Goal: Task Accomplishment & Management: Complete application form

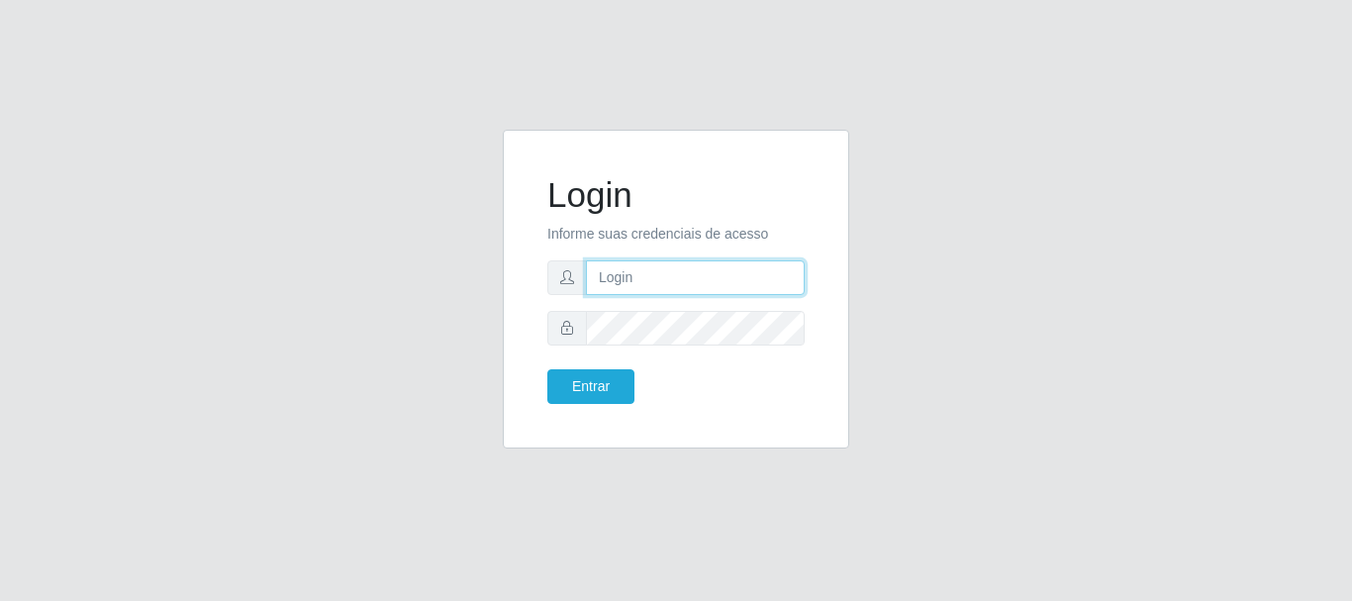
click at [655, 281] on input "text" at bounding box center [695, 277] width 219 height 35
type input "analucia@cestao"
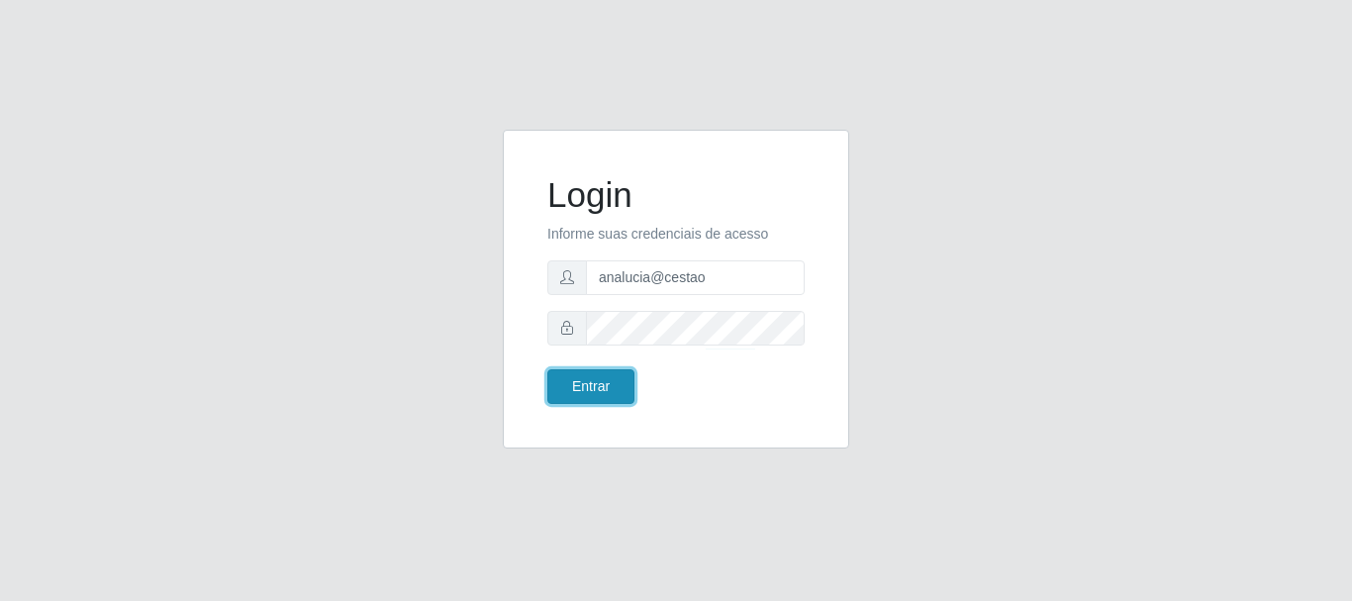
click at [610, 397] on button "Entrar" at bounding box center [590, 386] width 87 height 35
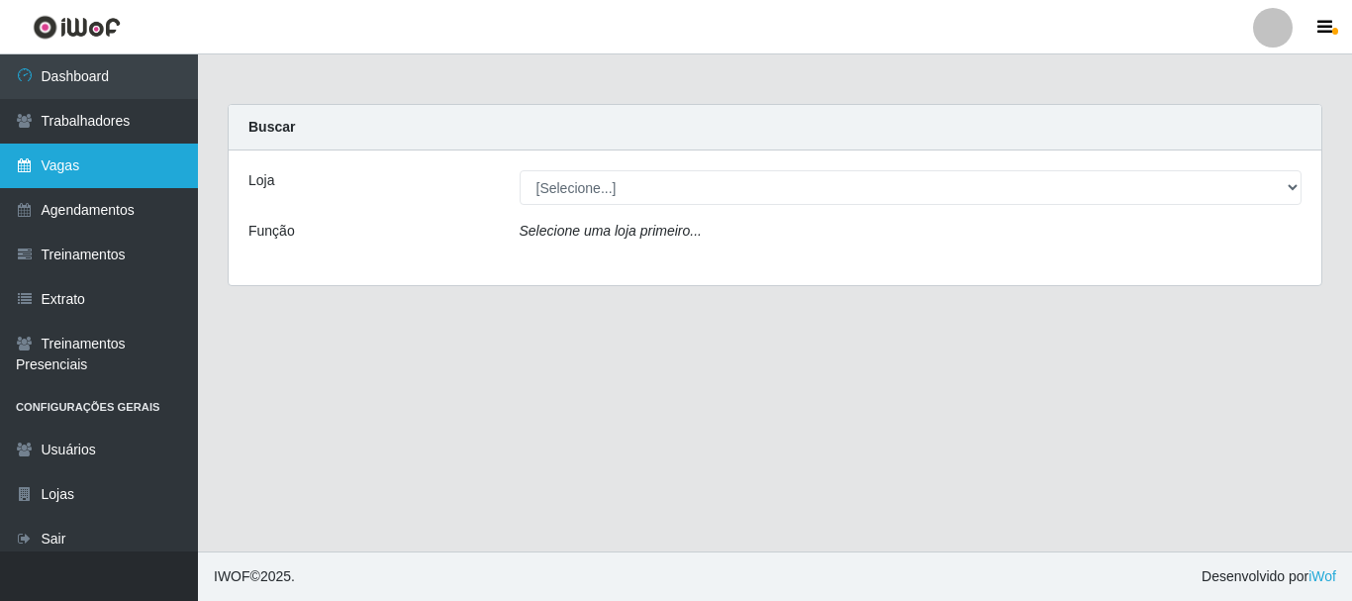
click at [108, 155] on link "Vagas" at bounding box center [99, 165] width 198 height 45
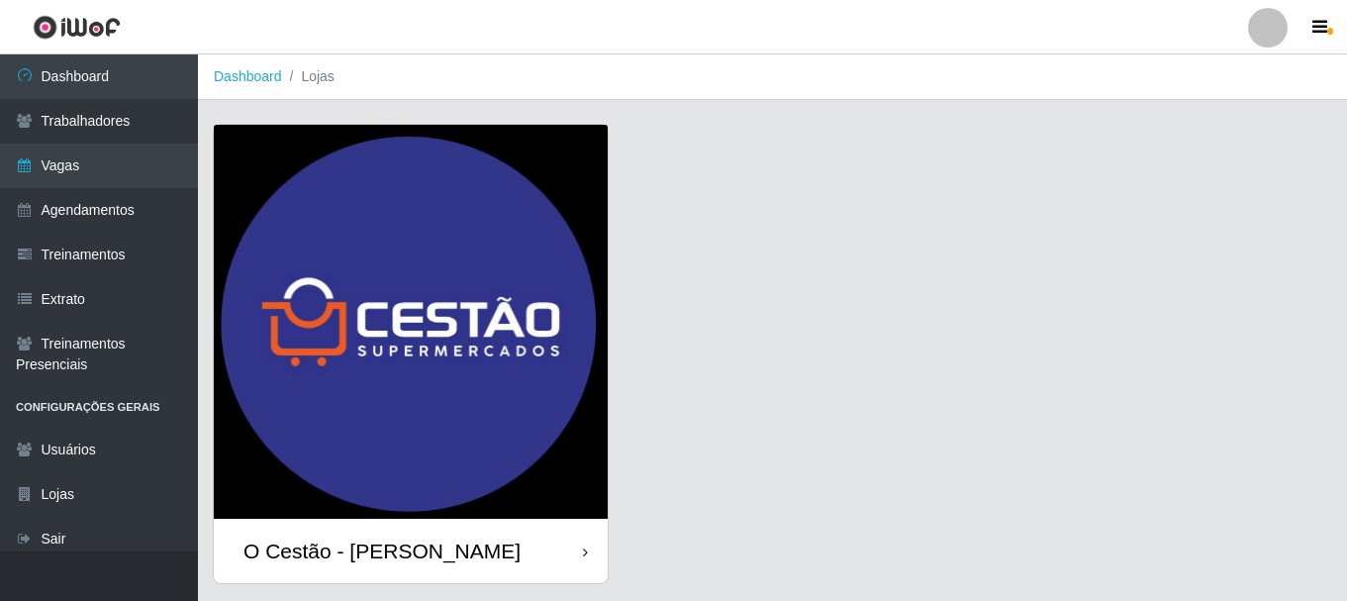
click at [352, 539] on div "O Cestão - [PERSON_NAME]" at bounding box center [381, 550] width 277 height 25
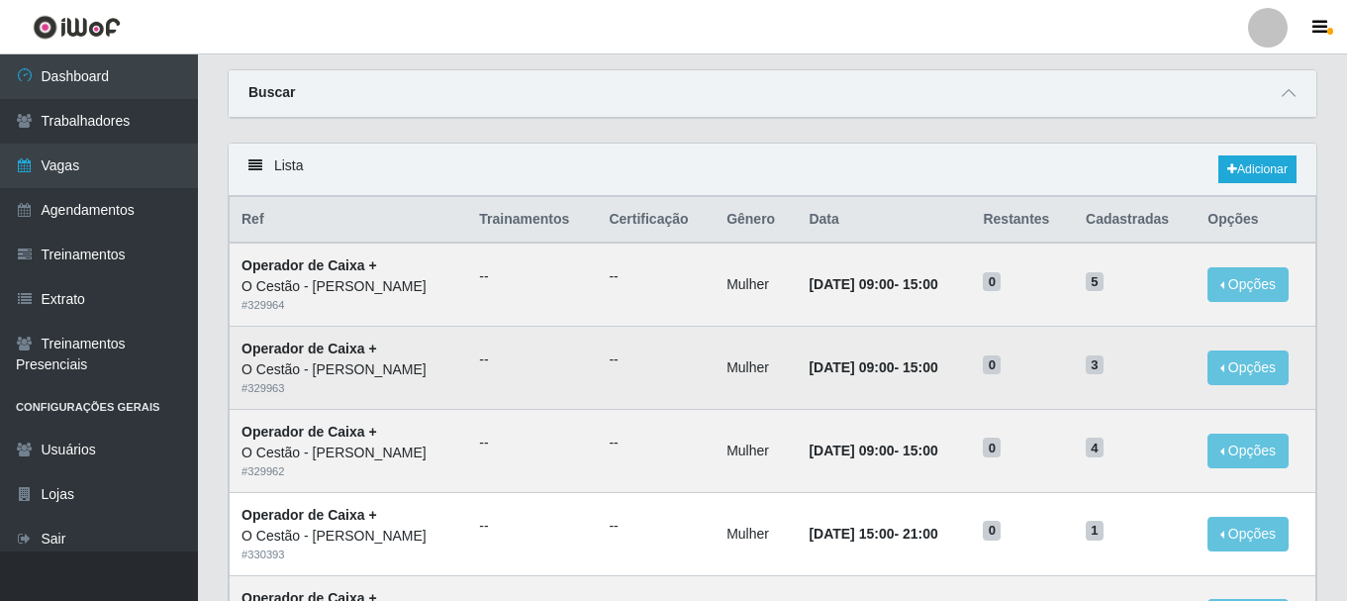
scroll to position [99, 0]
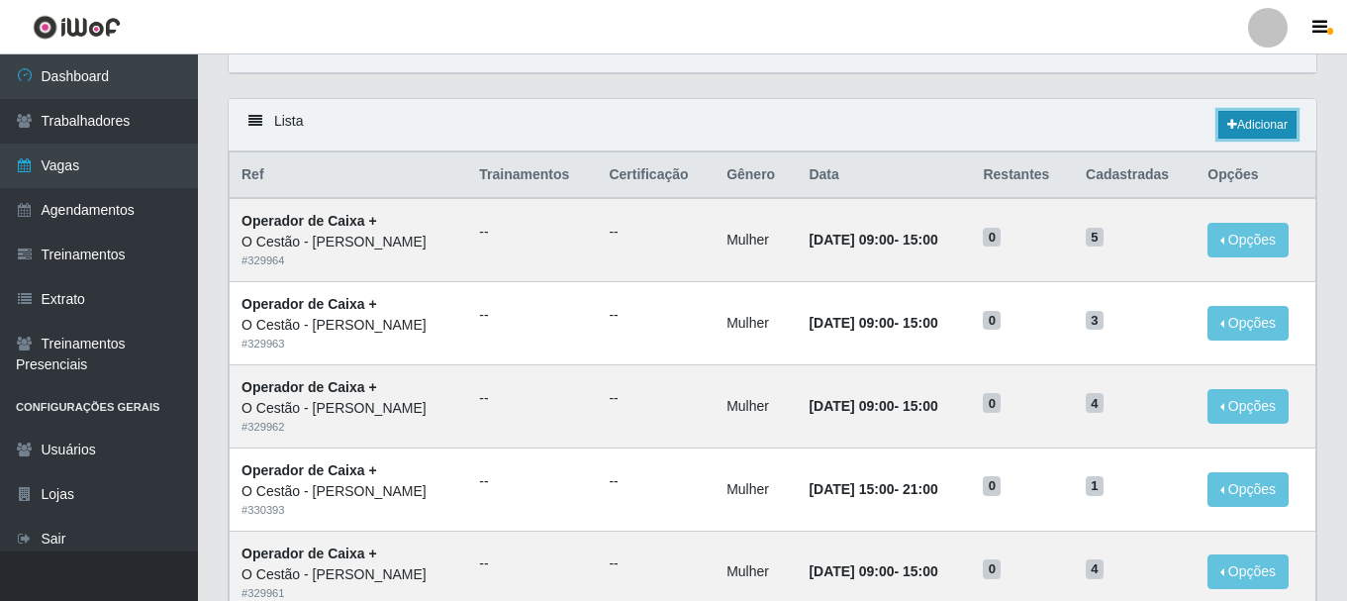
click at [1243, 120] on link "Adicionar" at bounding box center [1257, 125] width 78 height 28
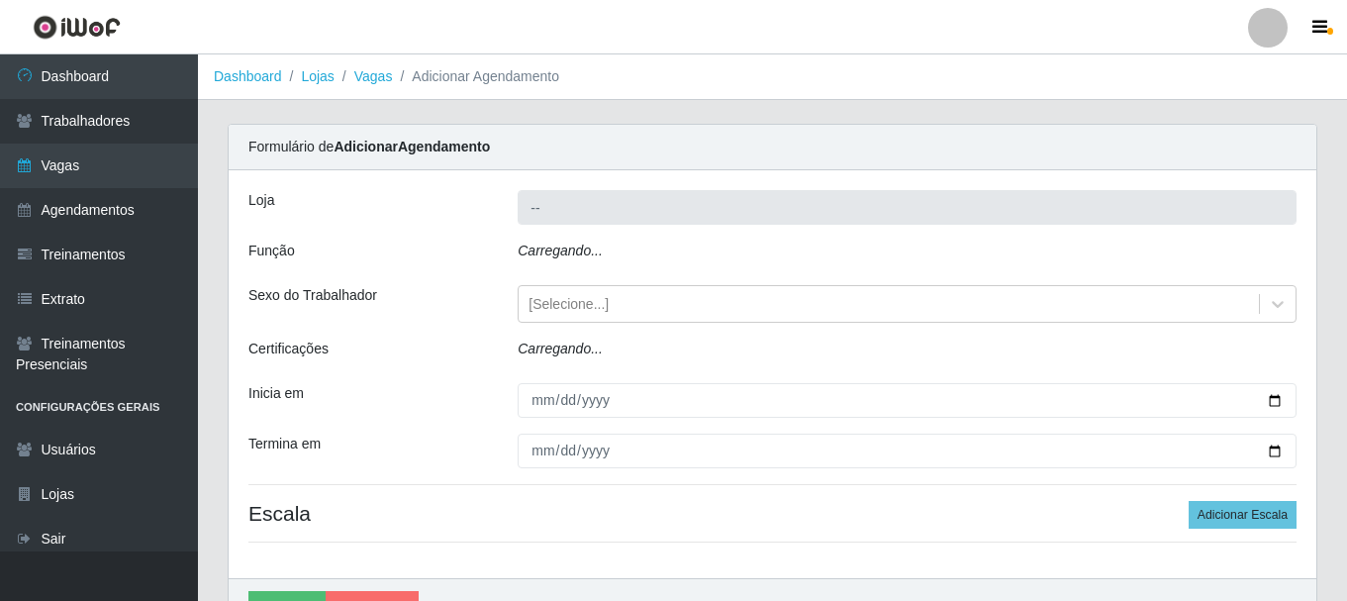
type input "O Cestão - [PERSON_NAME]"
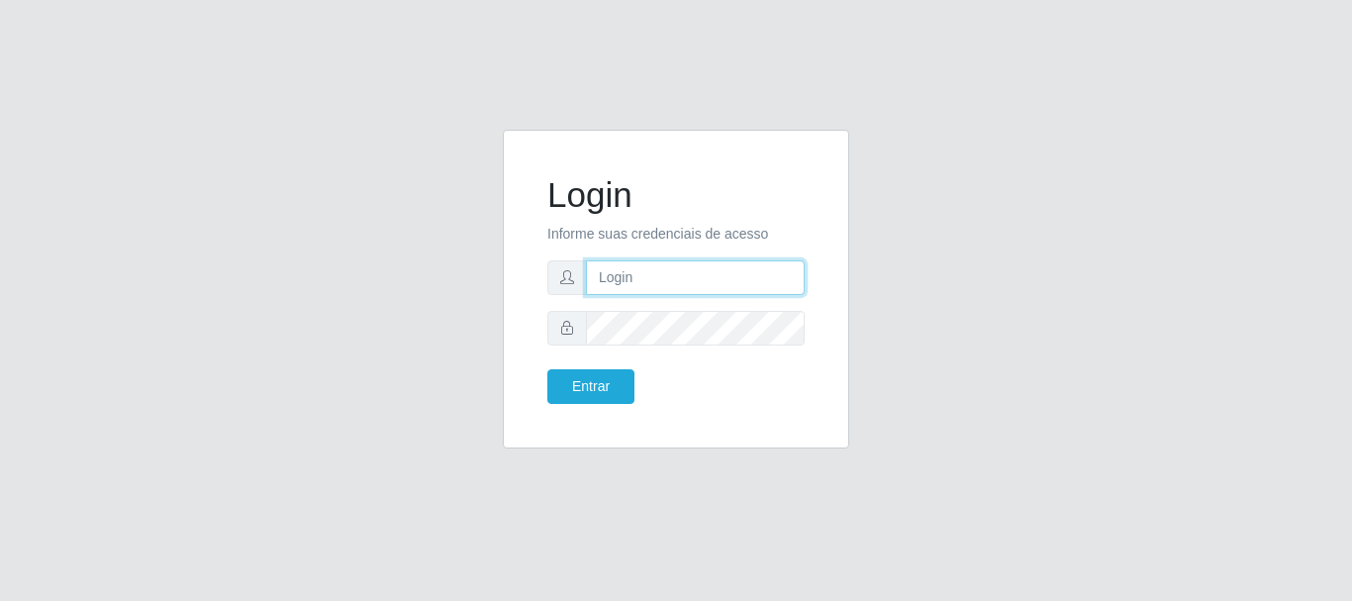
click at [645, 264] on input "text" at bounding box center [695, 277] width 219 height 35
type input "analucia@cestao"
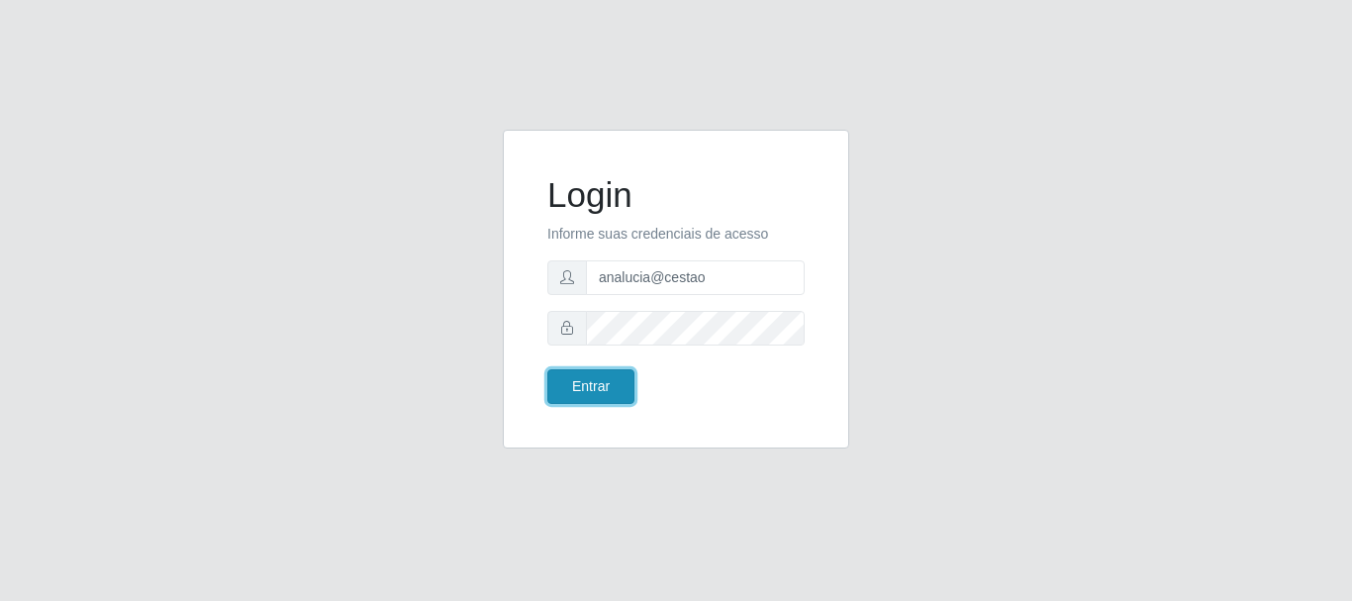
click at [608, 384] on button "Entrar" at bounding box center [590, 386] width 87 height 35
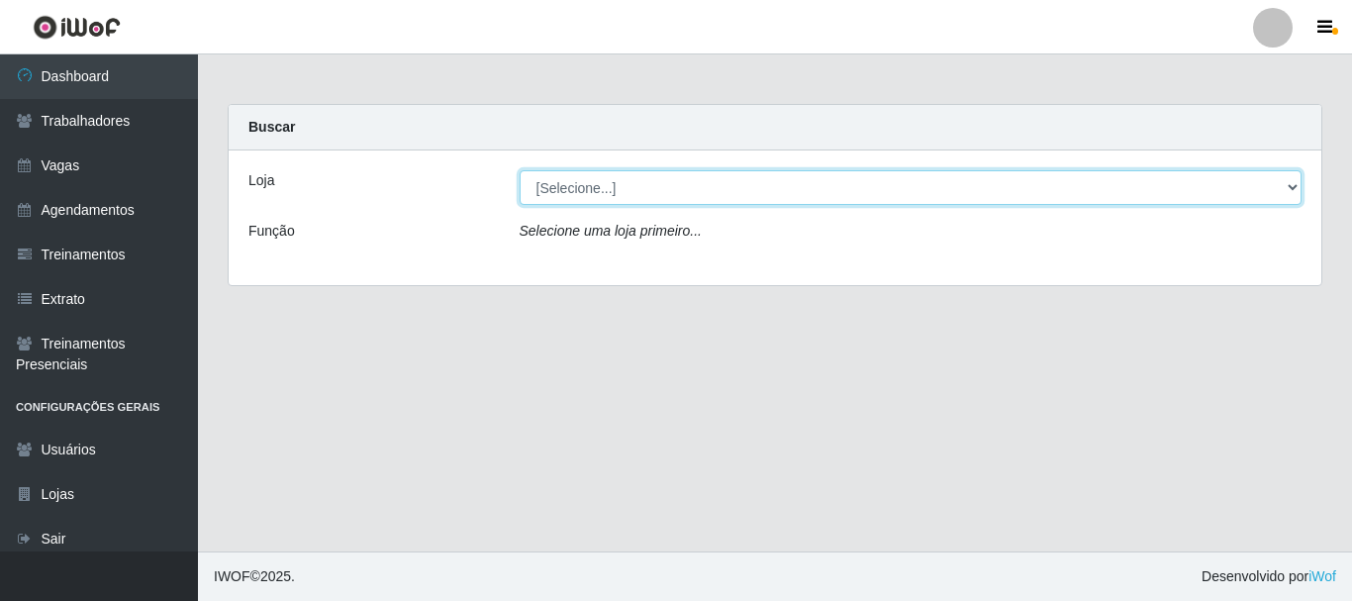
click at [664, 185] on select "[Selecione...] O Cestão - Geisel" at bounding box center [910, 187] width 783 height 35
select select "224"
click at [519, 170] on select "[Selecione...] O Cestão - Geisel" at bounding box center [910, 187] width 783 height 35
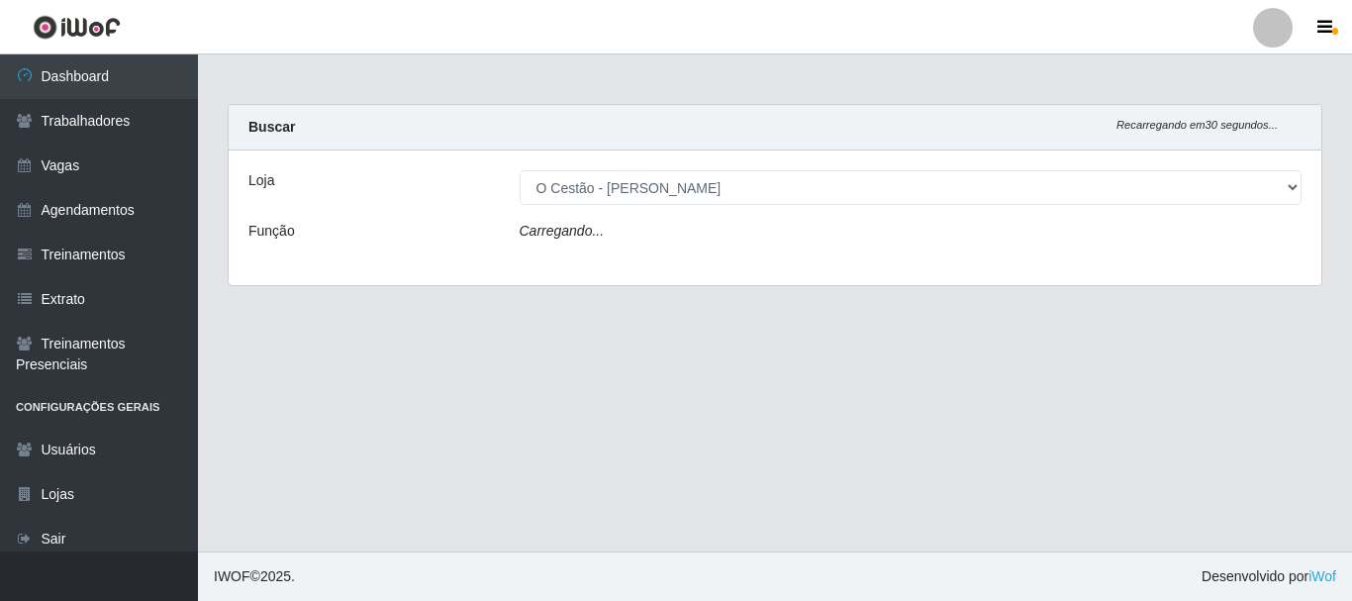
click at [653, 227] on div "Carregando..." at bounding box center [911, 235] width 812 height 29
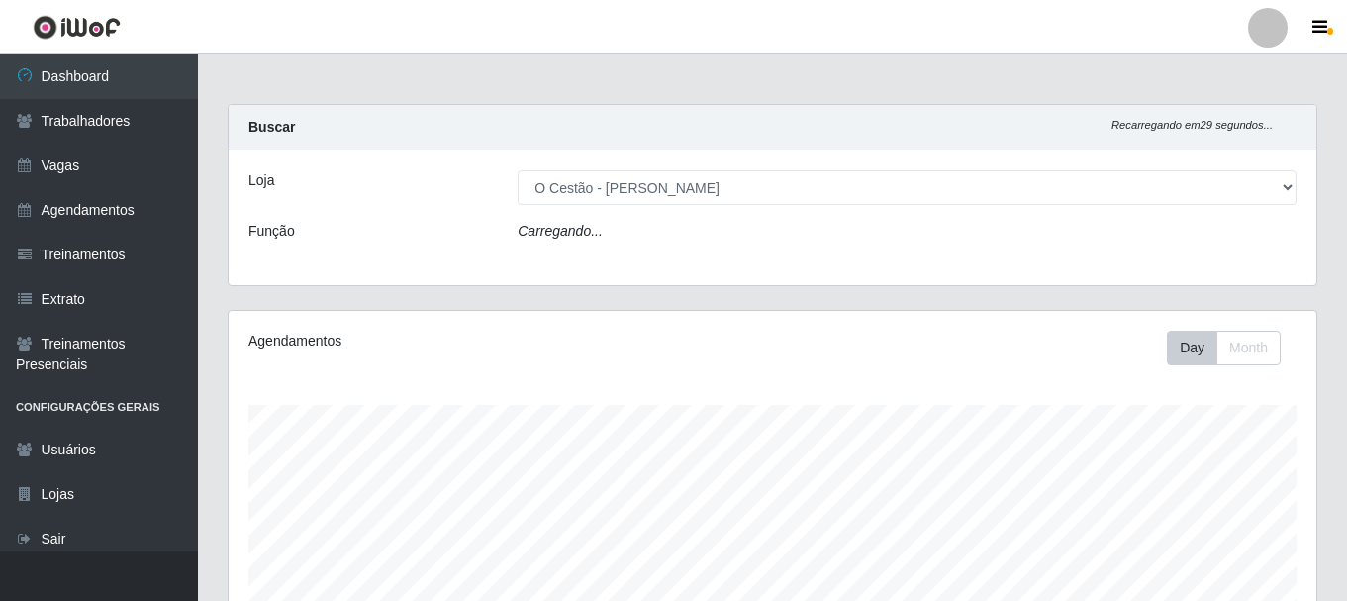
scroll to position [411, 1087]
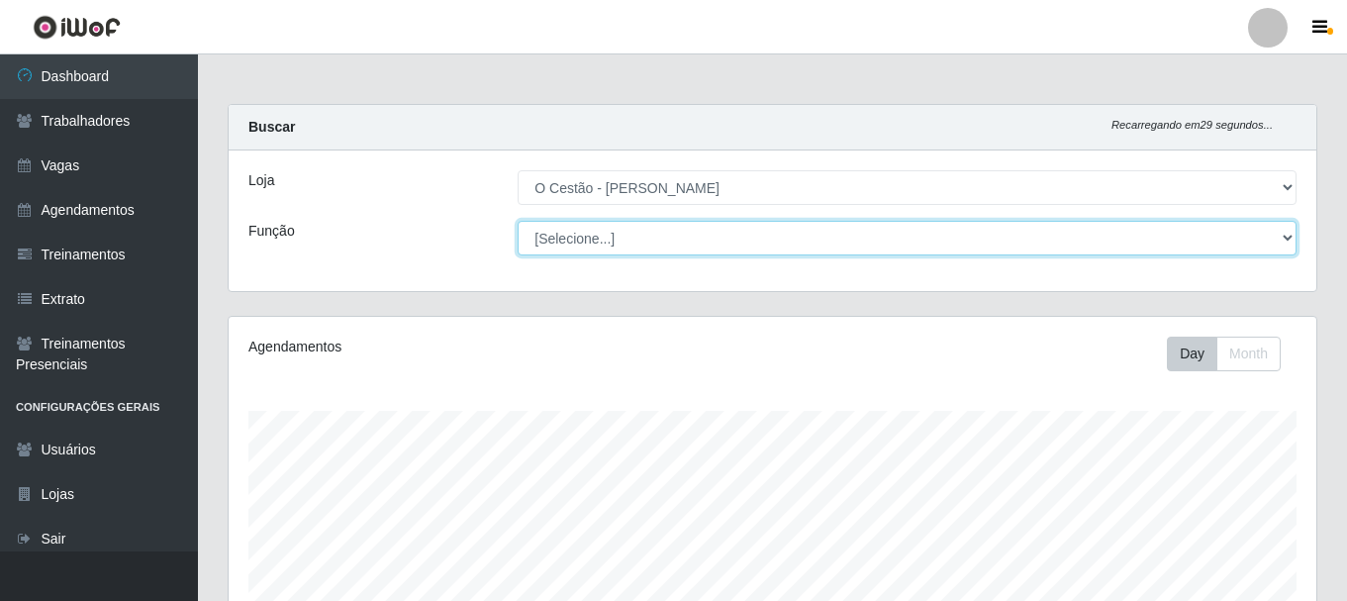
click at [654, 221] on select "[Selecione...] ASG ASG + ASG ++ Auxiliar de Estoque Auxiliar de Estoque + Auxil…" at bounding box center [906, 238] width 779 height 35
select select "72"
click at [517, 221] on select "[Selecione...] ASG ASG + ASG ++ Auxiliar de Estoque Auxiliar de Estoque + Auxil…" at bounding box center [906, 238] width 779 height 35
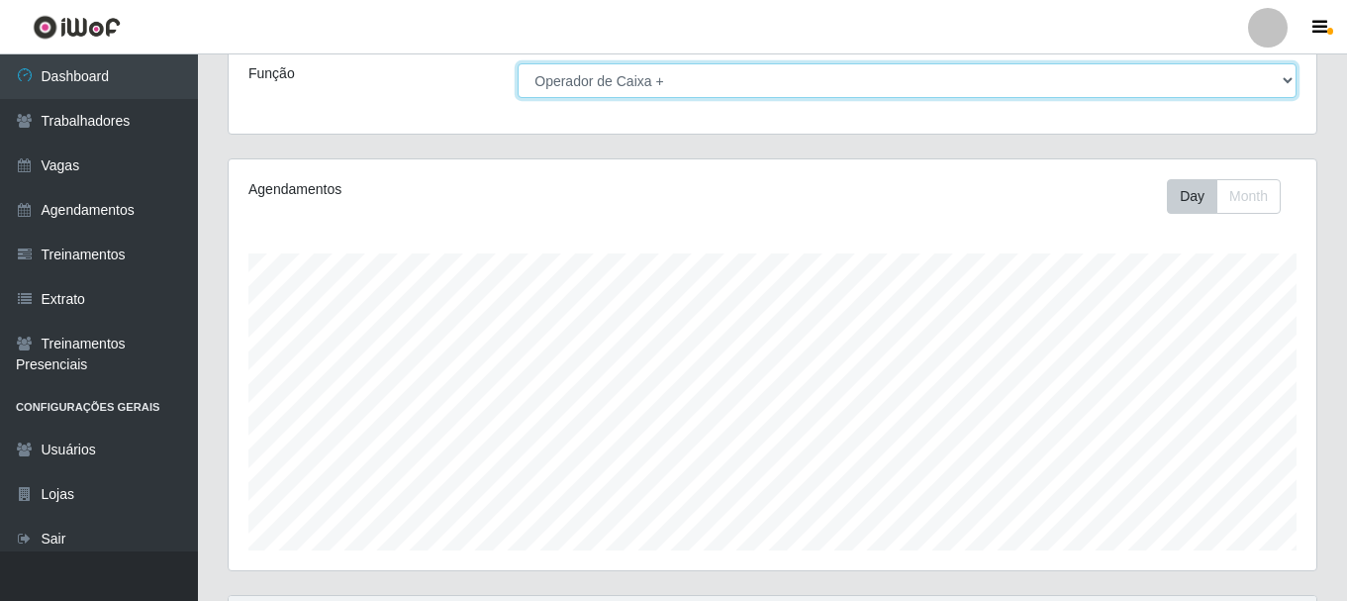
scroll to position [0, 0]
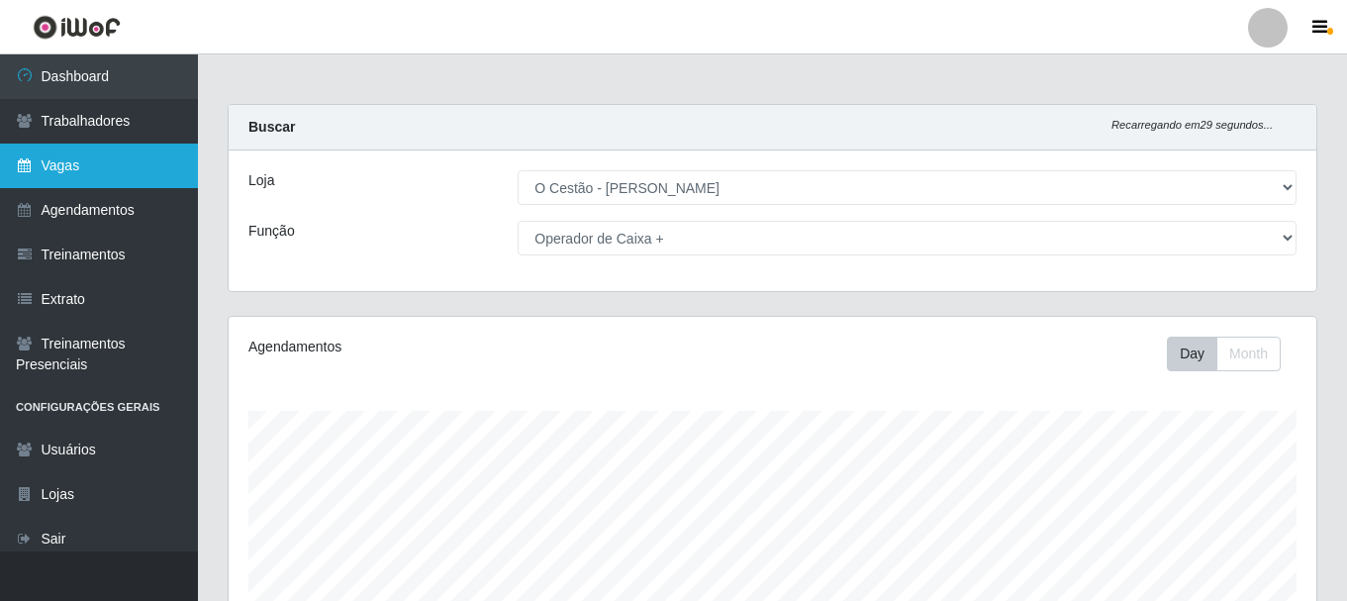
click at [121, 161] on link "Vagas" at bounding box center [99, 165] width 198 height 45
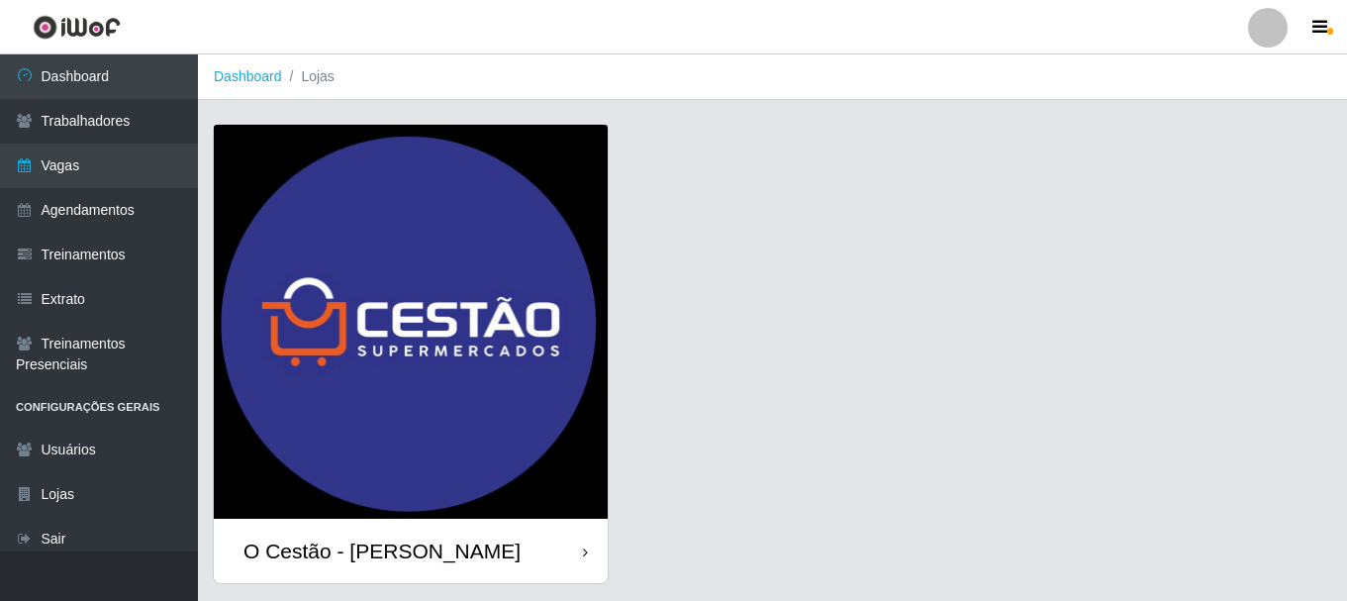
click at [477, 542] on div "O Cestão - [PERSON_NAME]" at bounding box center [411, 550] width 394 height 64
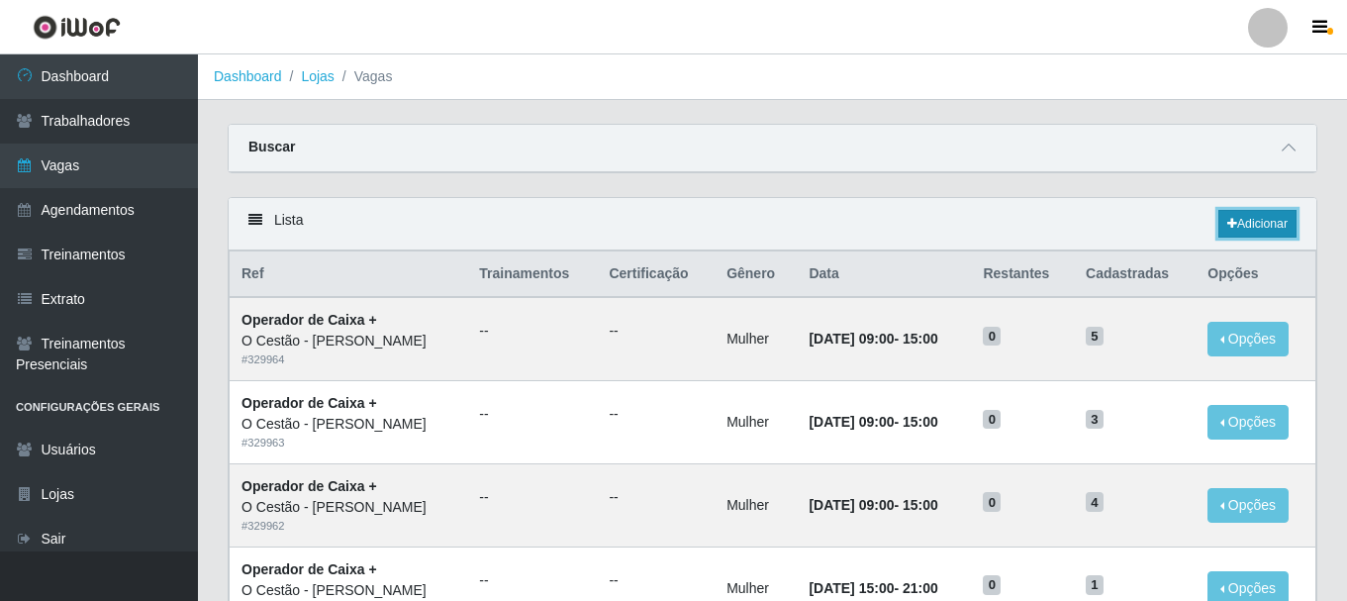
click at [1241, 222] on link "Adicionar" at bounding box center [1257, 224] width 78 height 28
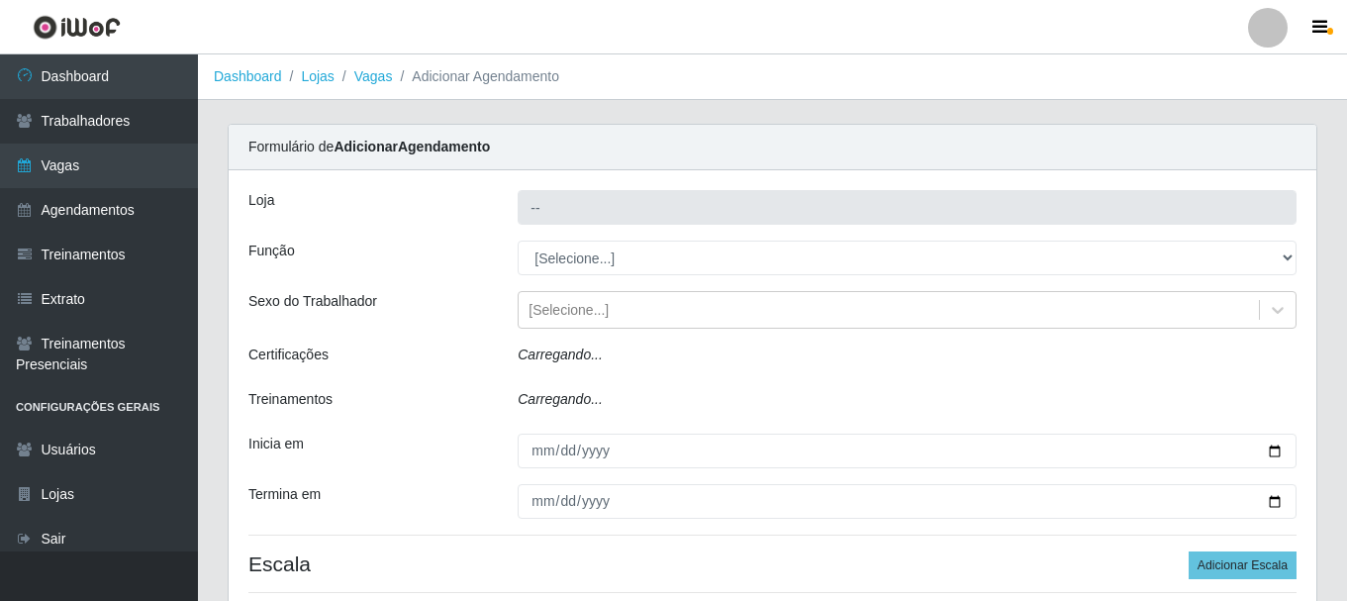
type input "O Cestão - [PERSON_NAME]"
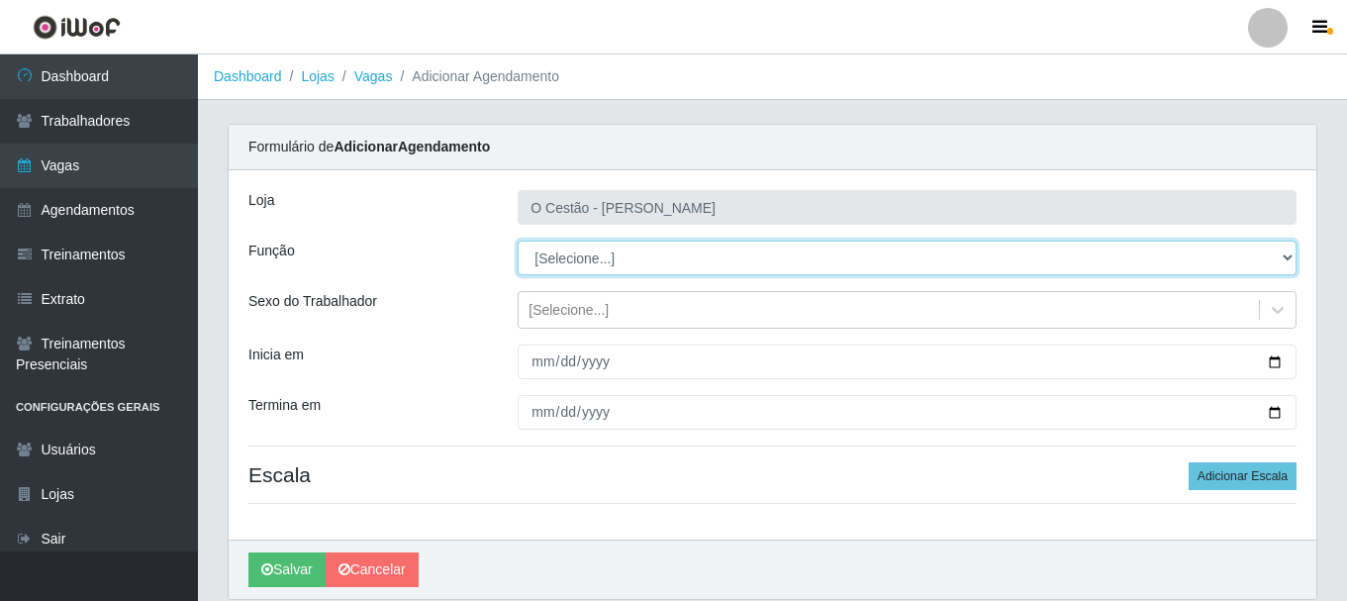
click at [623, 252] on select "[Selecione...] ASG ASG + ASG ++ Auxiliar de Estoque Auxiliar de Estoque + Auxil…" at bounding box center [906, 257] width 779 height 35
select select "72"
click at [517, 240] on select "[Selecione...] ASG ASG + ASG ++ Auxiliar de Estoque Auxiliar de Estoque + Auxil…" at bounding box center [906, 257] width 779 height 35
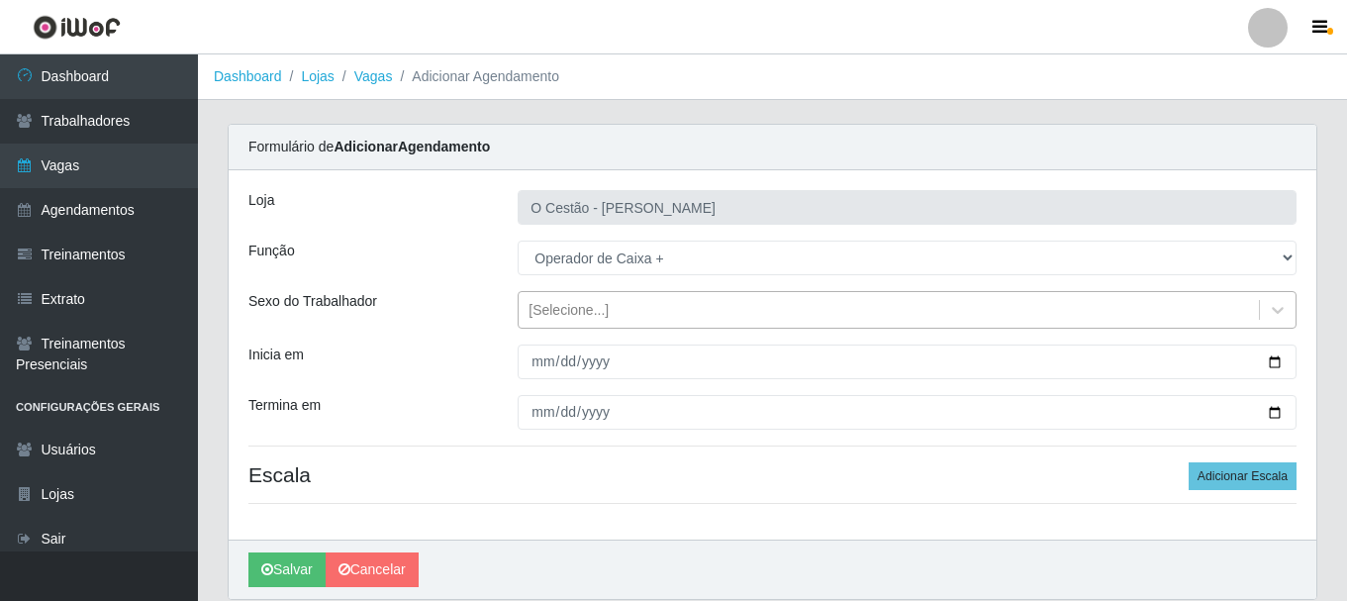
click at [615, 303] on div "[Selecione...]" at bounding box center [888, 310] width 740 height 33
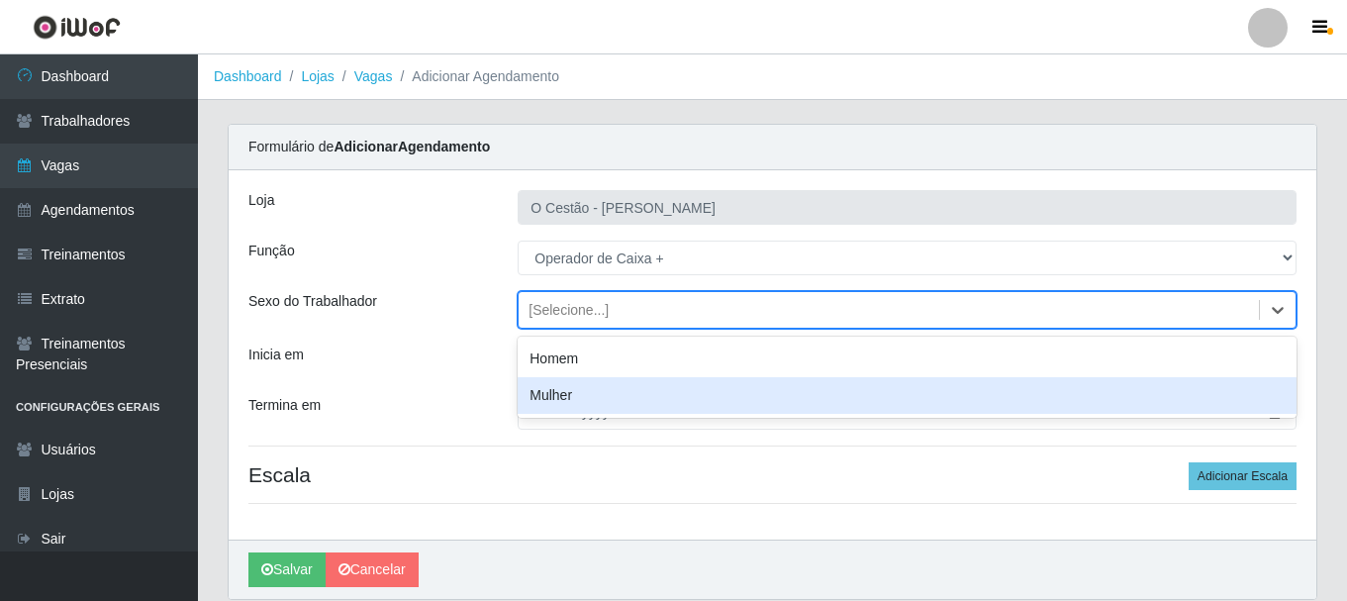
click at [590, 389] on div "Mulher" at bounding box center [906, 395] width 779 height 37
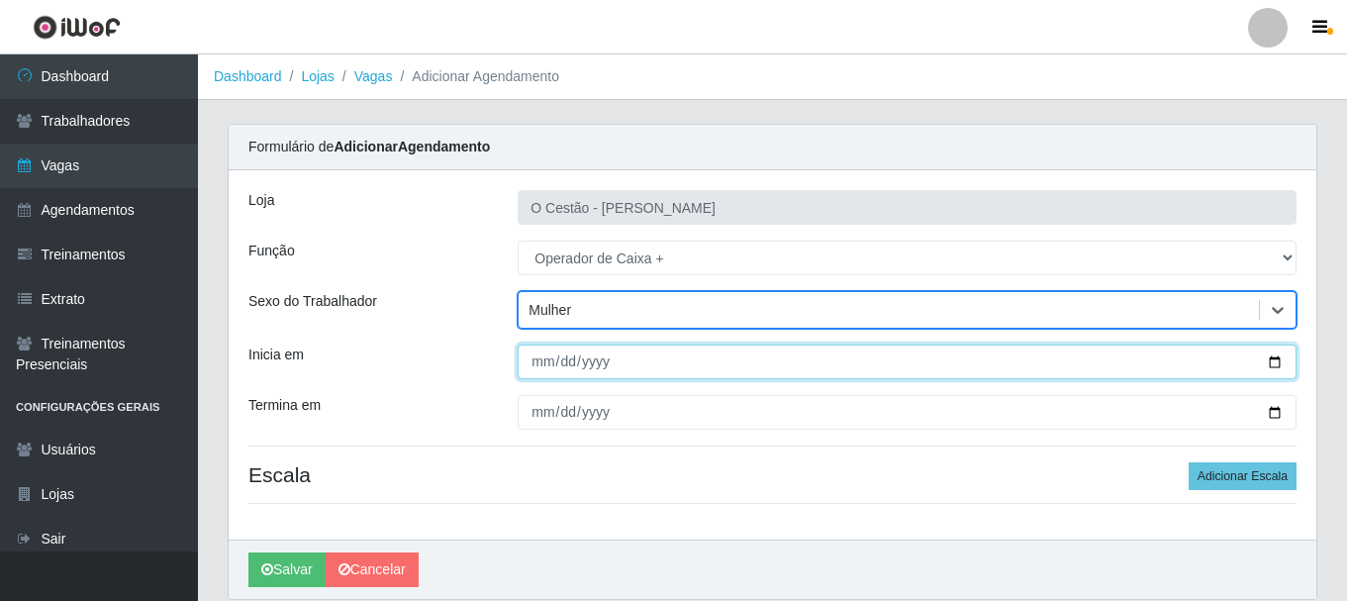
click at [544, 366] on input "Inicia em" at bounding box center [906, 361] width 779 height 35
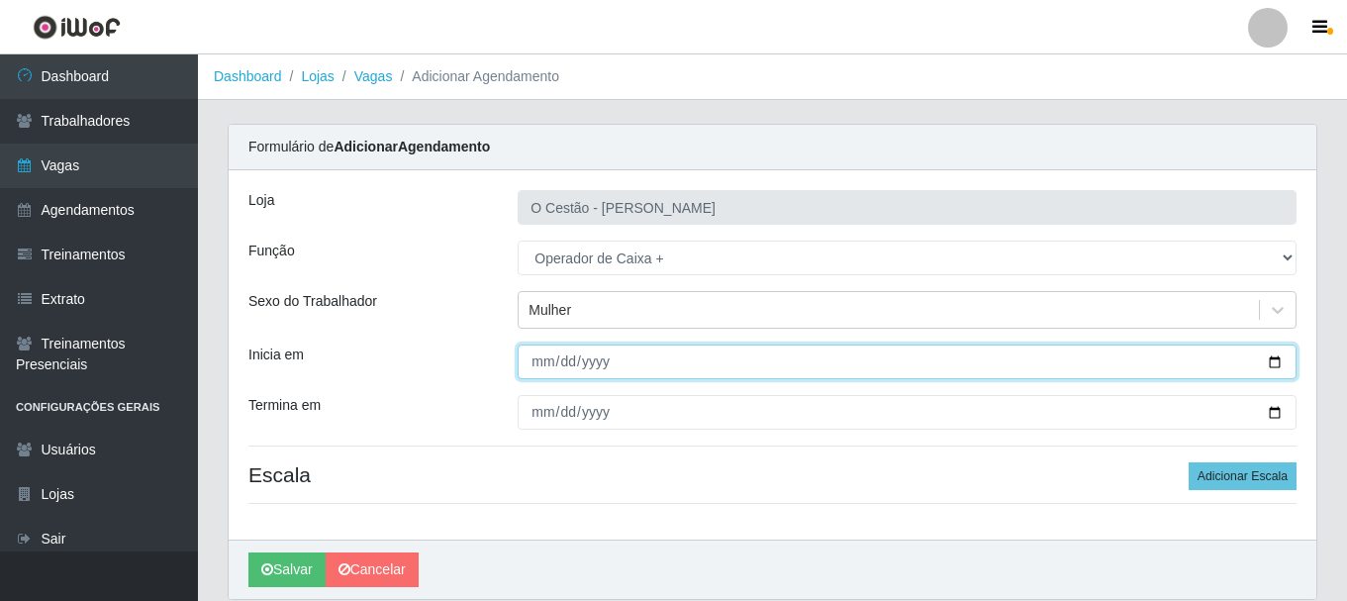
click at [546, 359] on input "Inicia em" at bounding box center [906, 361] width 779 height 35
type input "2025-08-17"
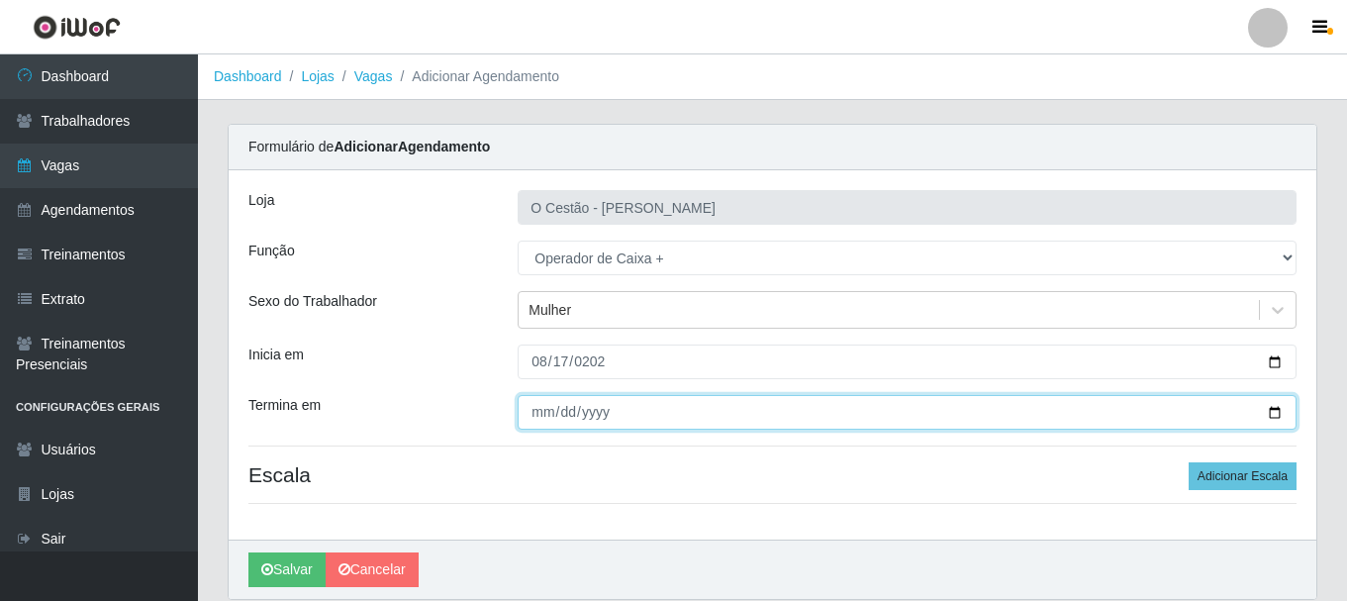
click at [538, 408] on input "Termina em" at bounding box center [906, 412] width 779 height 35
type input "2025-08-17"
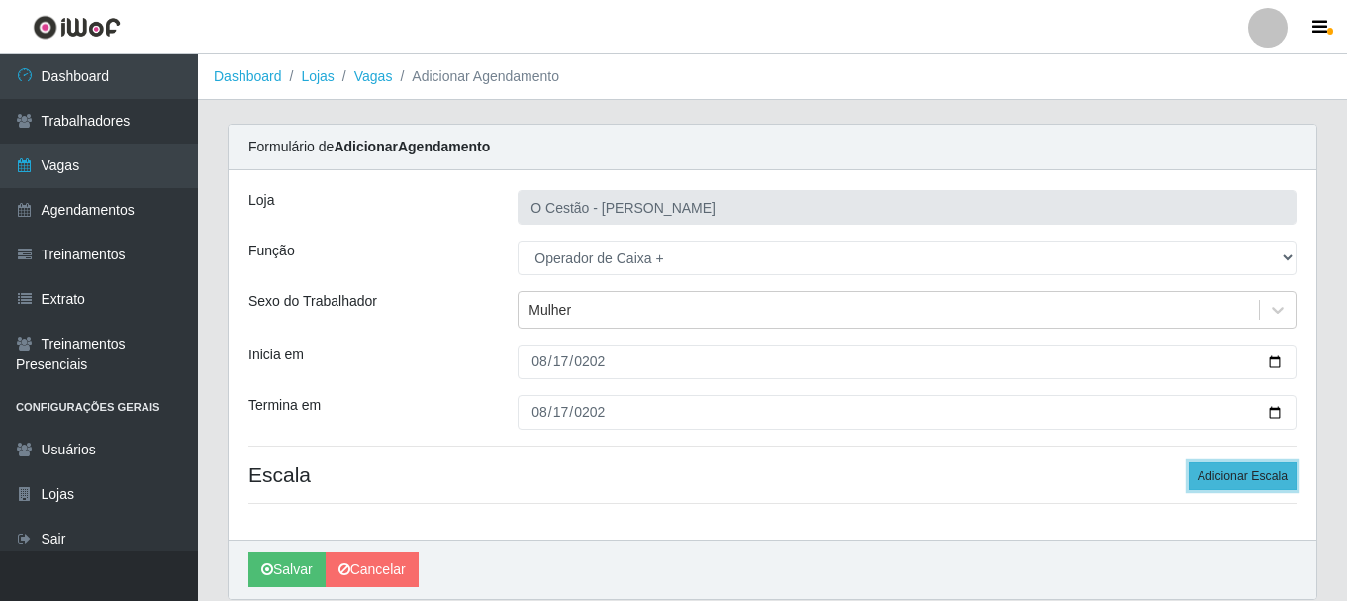
click at [1219, 486] on button "Adicionar Escala" at bounding box center [1242, 476] width 108 height 28
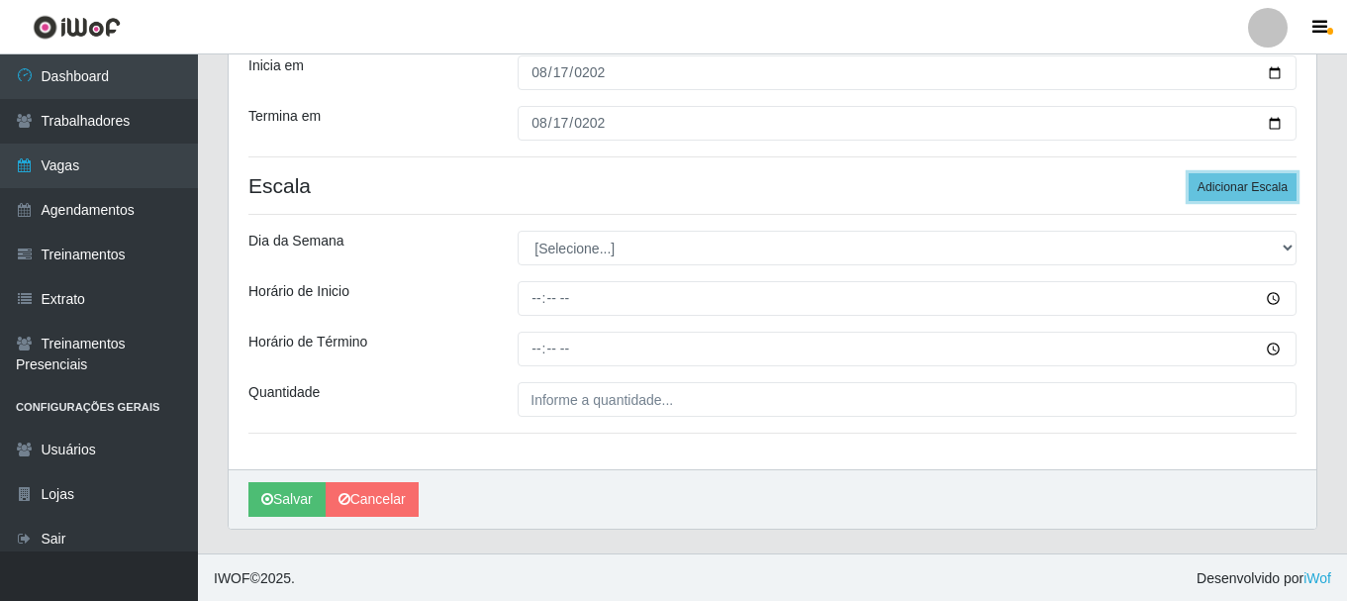
scroll to position [291, 0]
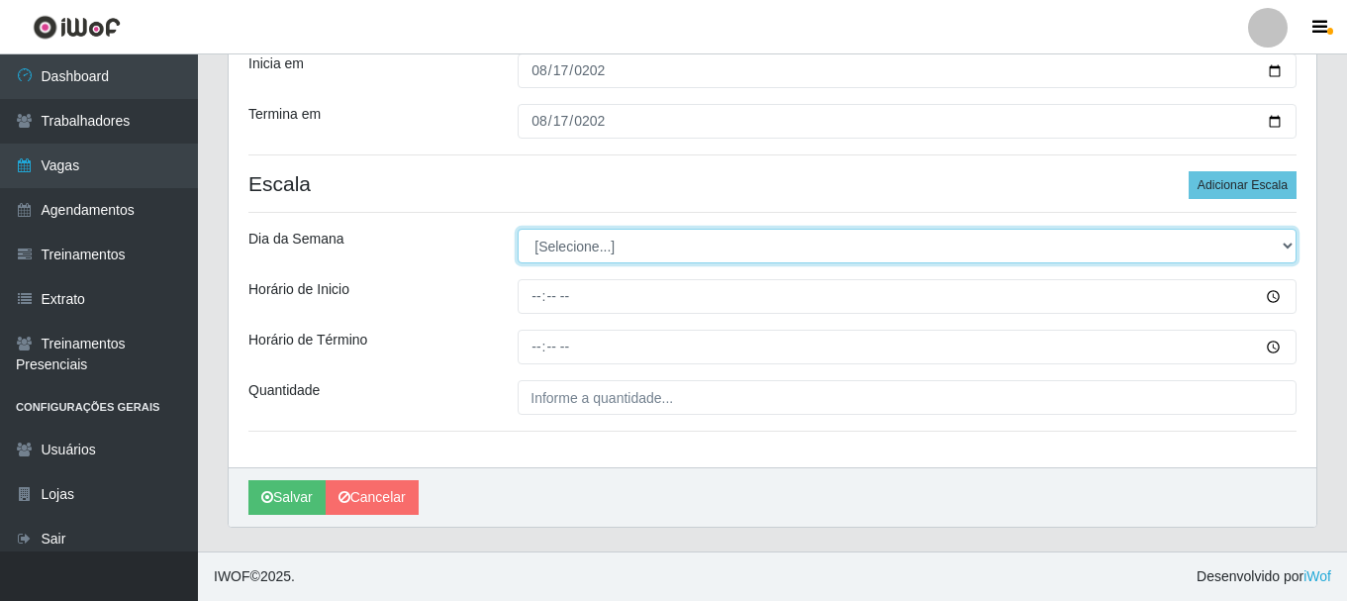
click at [729, 253] on select "[Selecione...] Segunda Terça Quarta Quinta Sexta Sábado Domingo" at bounding box center [906, 246] width 779 height 35
select select "0"
click at [517, 229] on select "[Selecione...] Segunda Terça Quarta Quinta Sexta Sábado Domingo" at bounding box center [906, 246] width 779 height 35
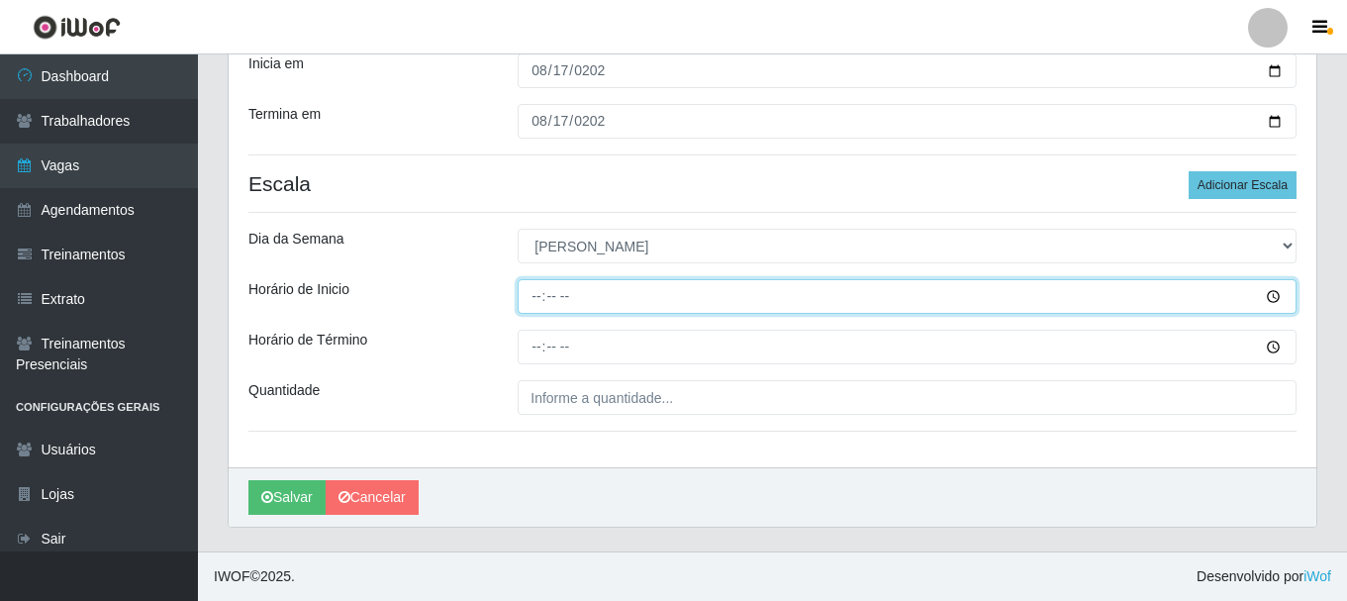
click at [531, 300] on input "Horário de Inicio" at bounding box center [906, 296] width 779 height 35
type input "15:00"
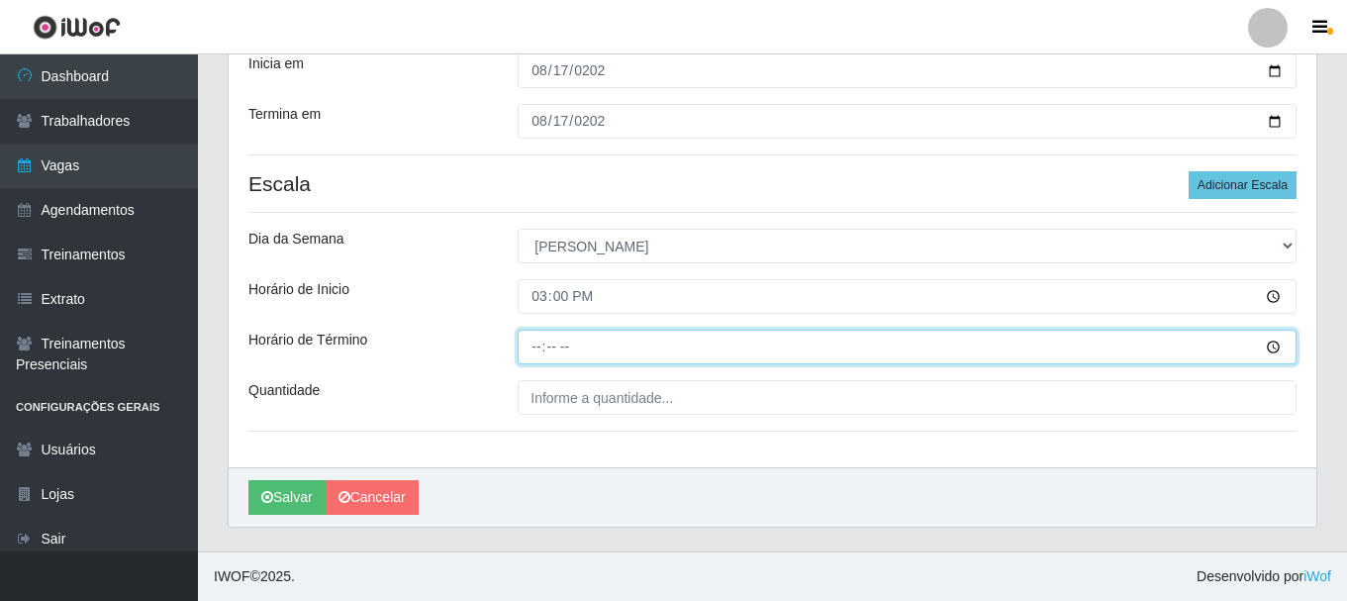
click at [537, 348] on input "Horário de Término" at bounding box center [906, 346] width 779 height 35
type input "21:00"
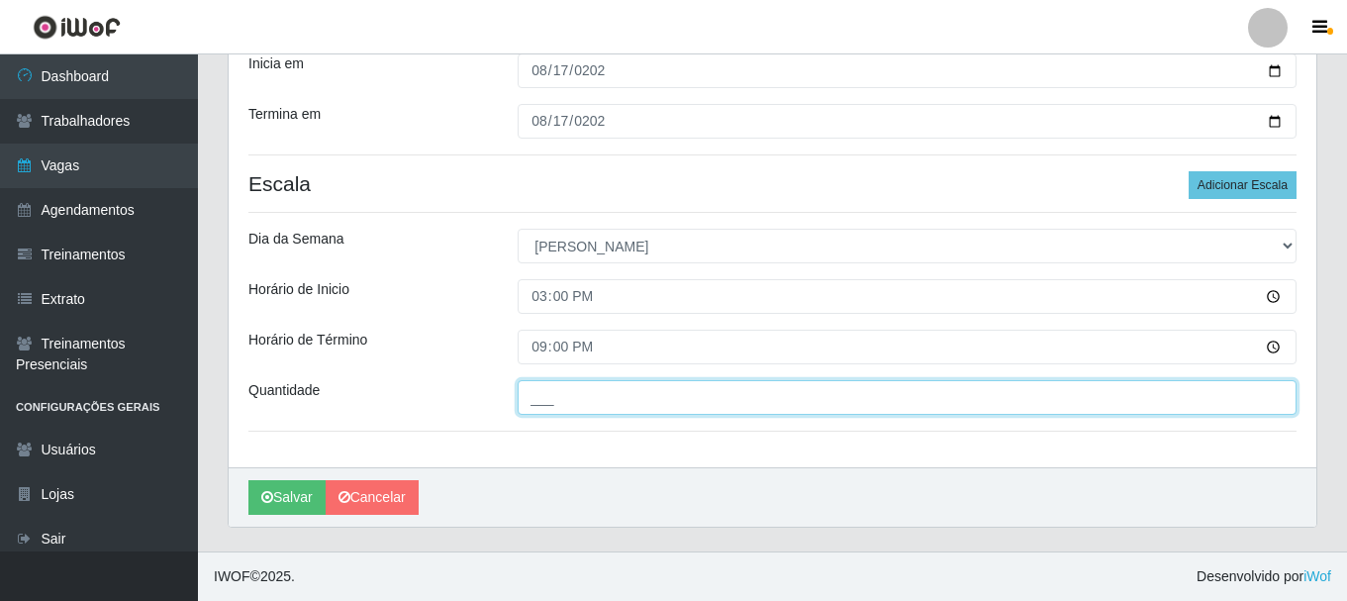
click at [626, 400] on input "___" at bounding box center [906, 397] width 779 height 35
type input "5__"
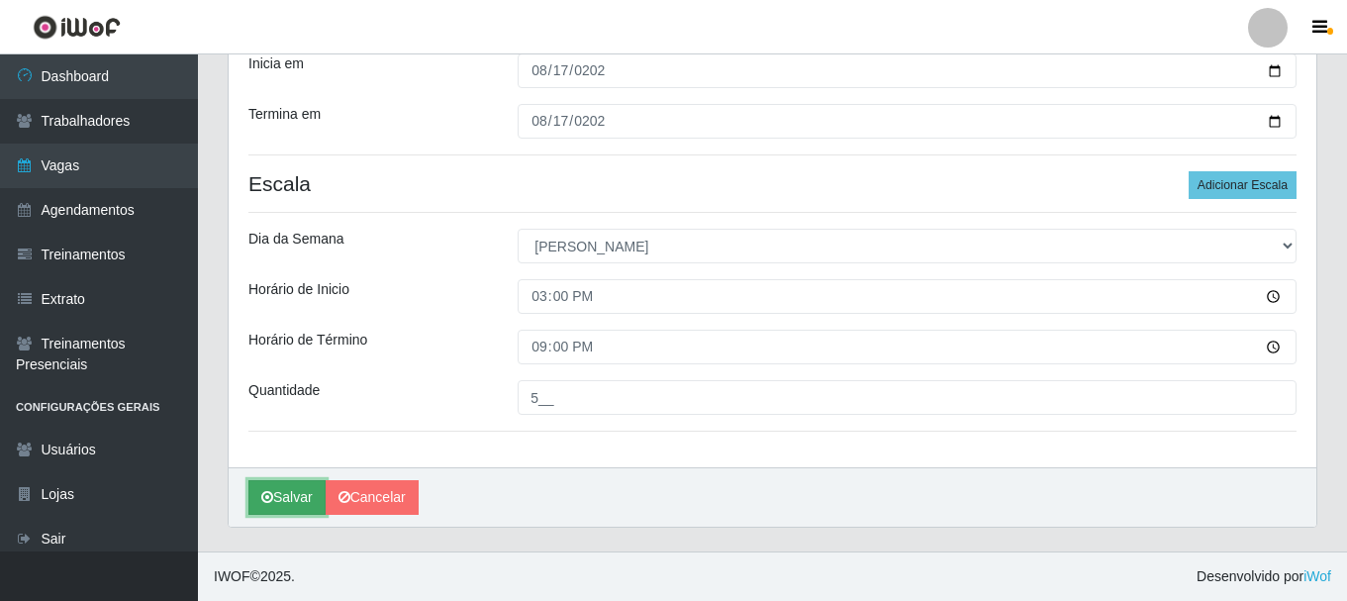
click at [307, 499] on button "Salvar" at bounding box center [286, 497] width 77 height 35
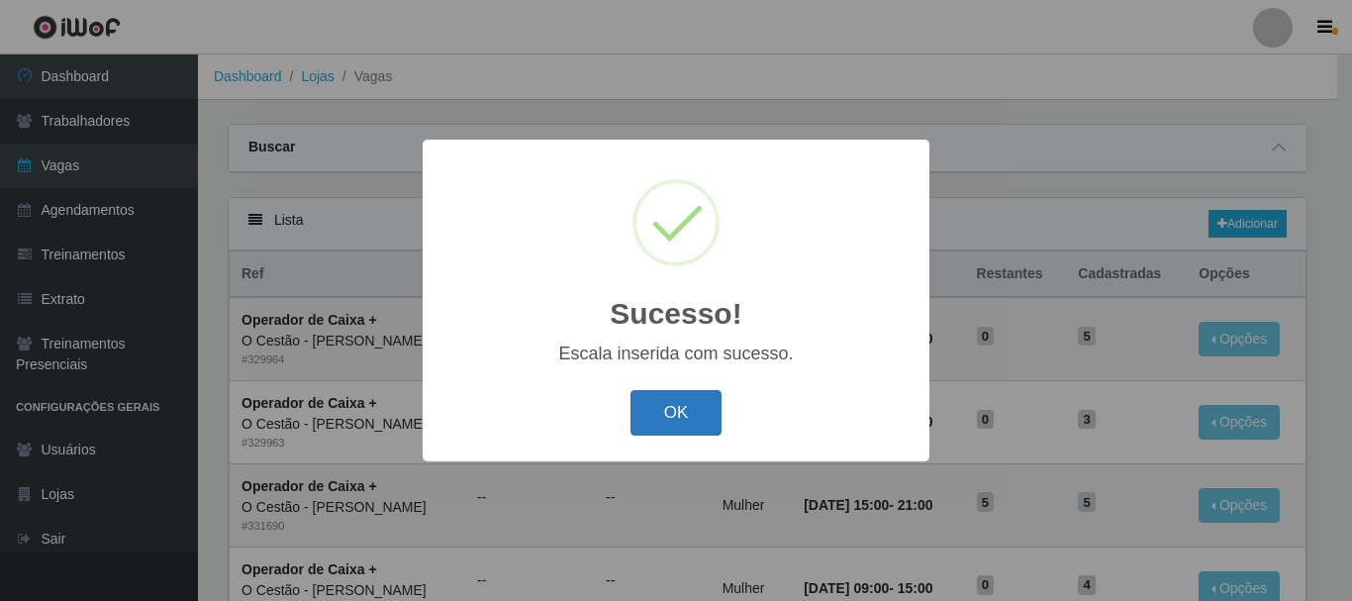
click at [674, 415] on button "OK" at bounding box center [676, 413] width 92 height 47
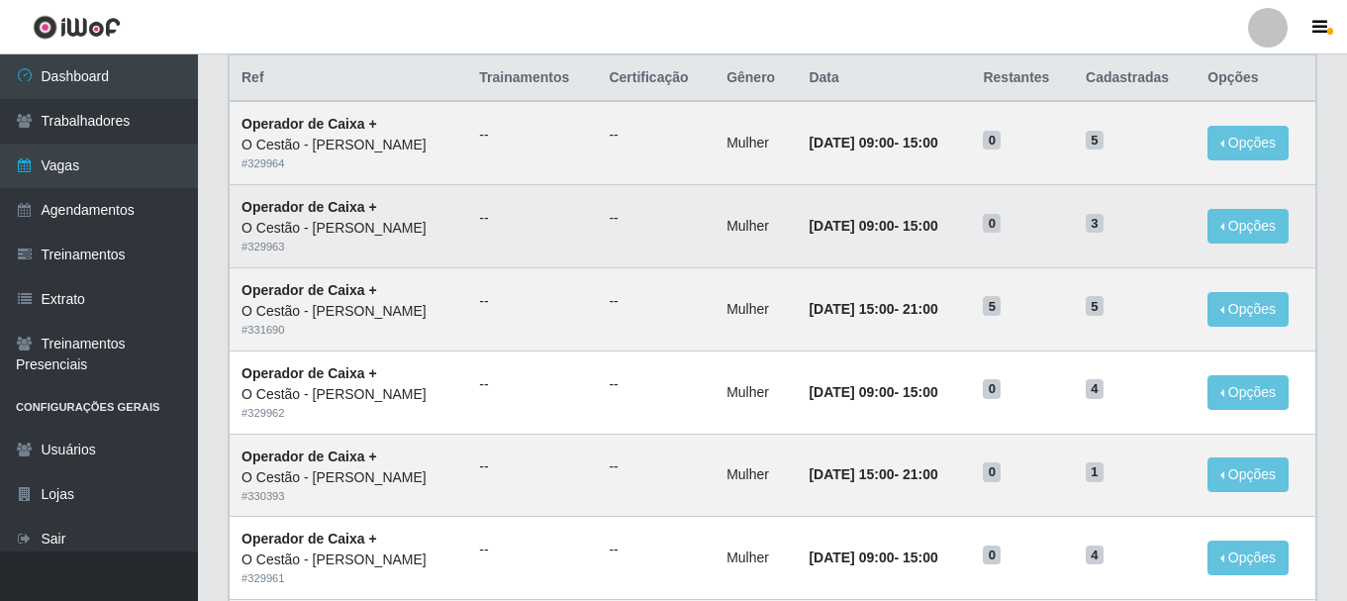
scroll to position [198, 0]
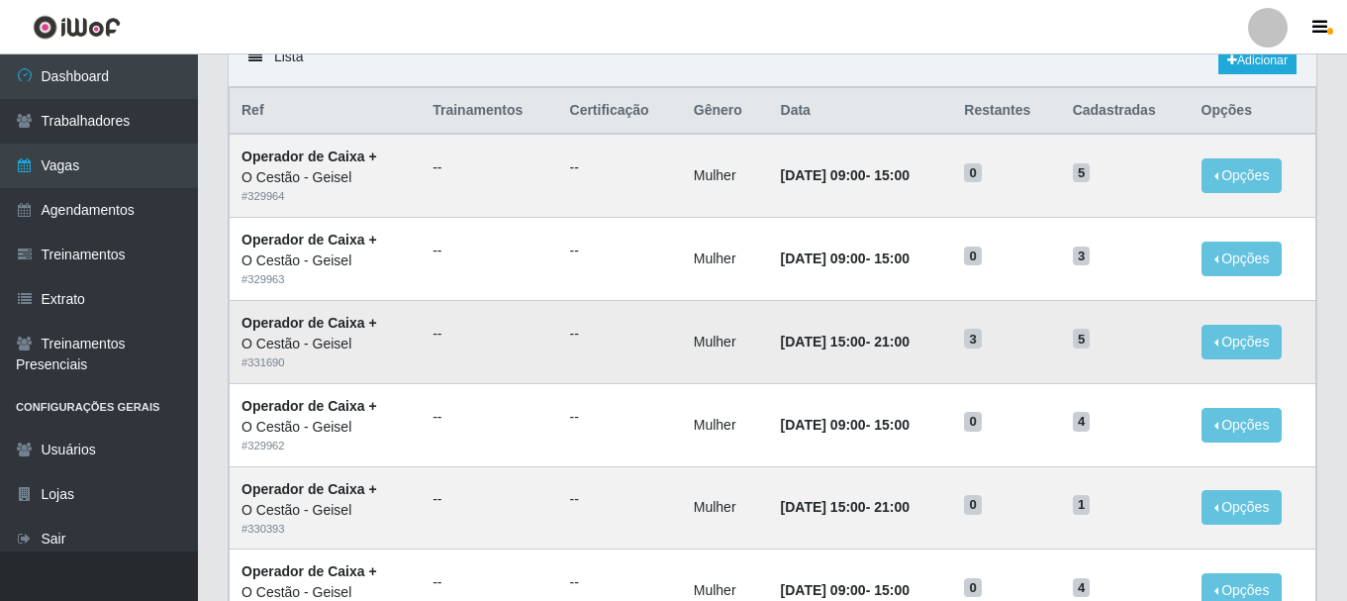
scroll to position [198, 0]
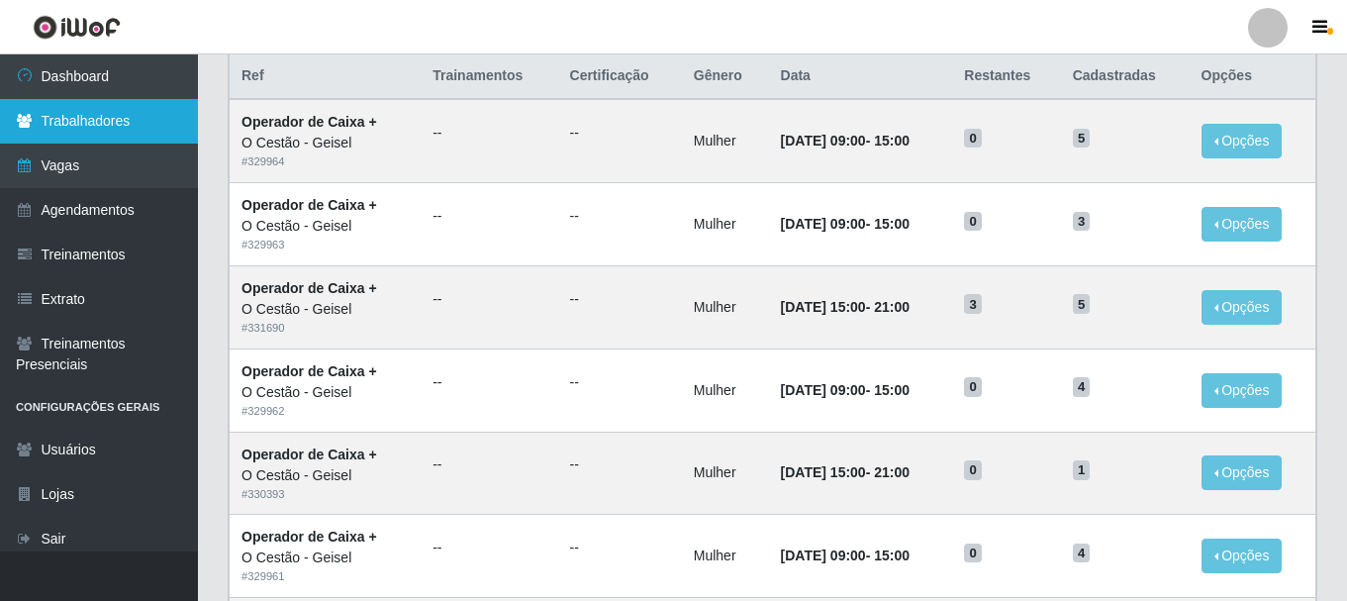
click at [126, 111] on link "Trabalhadores" at bounding box center [99, 121] width 198 height 45
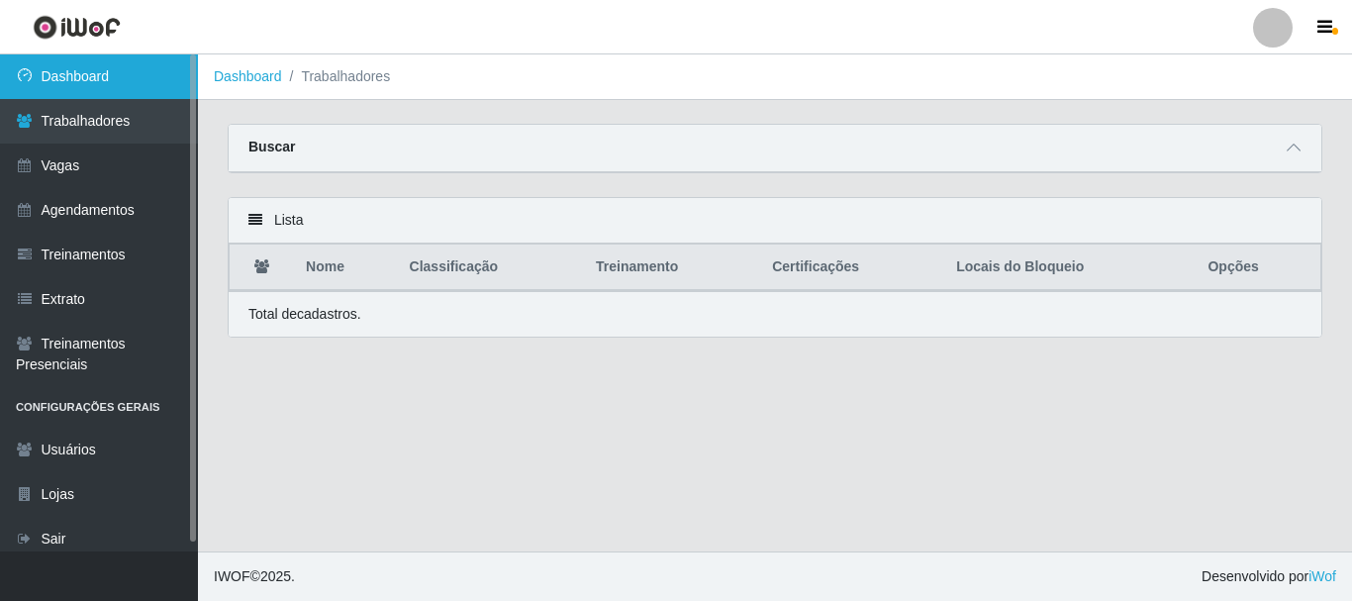
click at [110, 76] on link "Dashboard" at bounding box center [99, 76] width 198 height 45
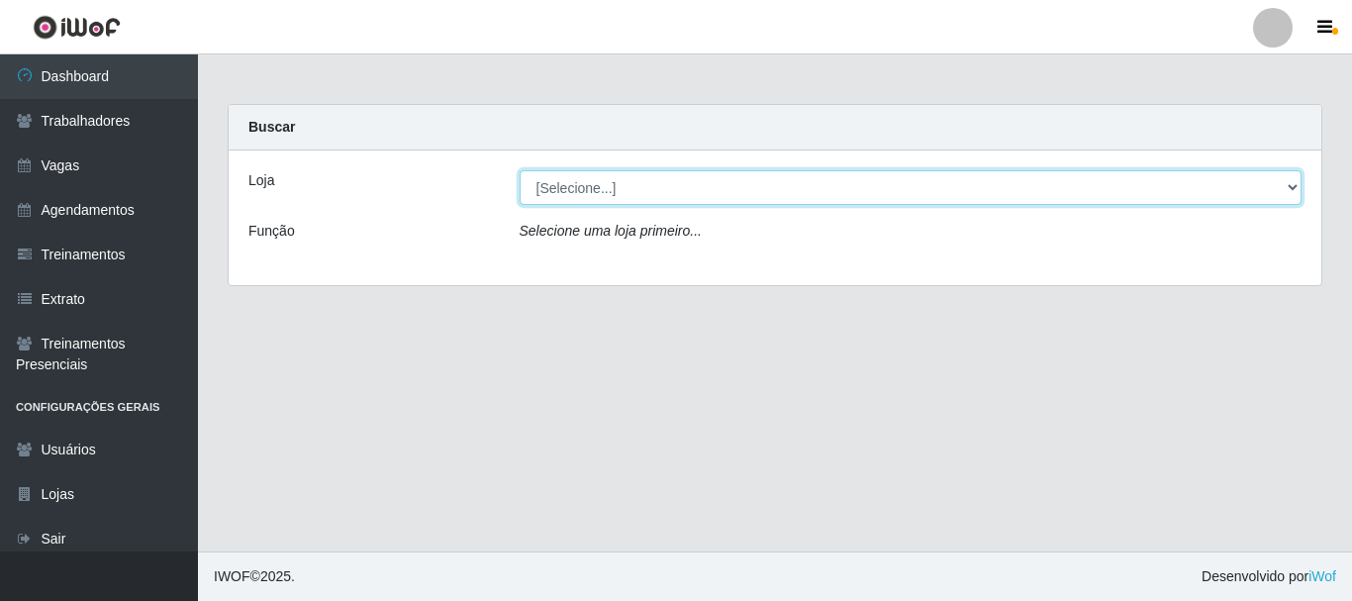
click at [583, 184] on select "[Selecione...] O Cestão - [PERSON_NAME]" at bounding box center [910, 187] width 783 height 35
select select "224"
click at [519, 170] on select "[Selecione...] O Cestão - [PERSON_NAME]" at bounding box center [910, 187] width 783 height 35
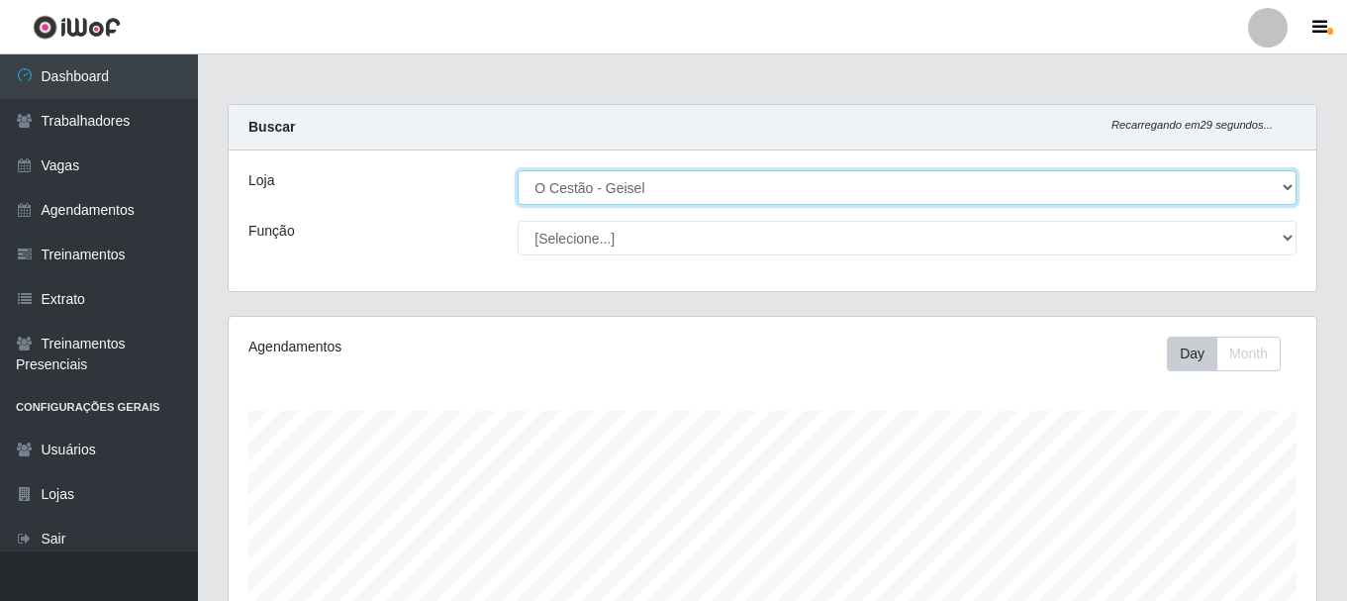
scroll to position [411, 1087]
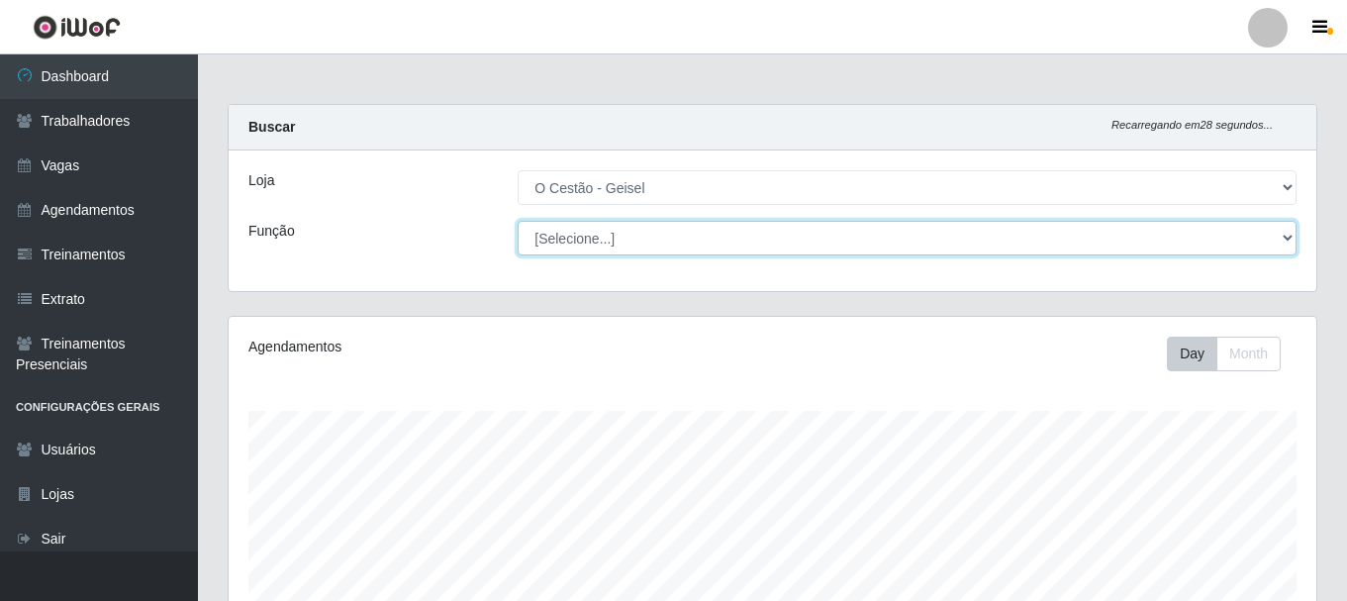
click at [582, 234] on select "[Selecione...] ASG ASG + ASG ++ Auxiliar de Estoque Auxiliar de Estoque + Auxil…" at bounding box center [906, 238] width 779 height 35
select select "72"
click at [517, 221] on select "[Selecione...] ASG ASG + ASG ++ Auxiliar de Estoque Auxiliar de Estoque + Auxil…" at bounding box center [906, 238] width 779 height 35
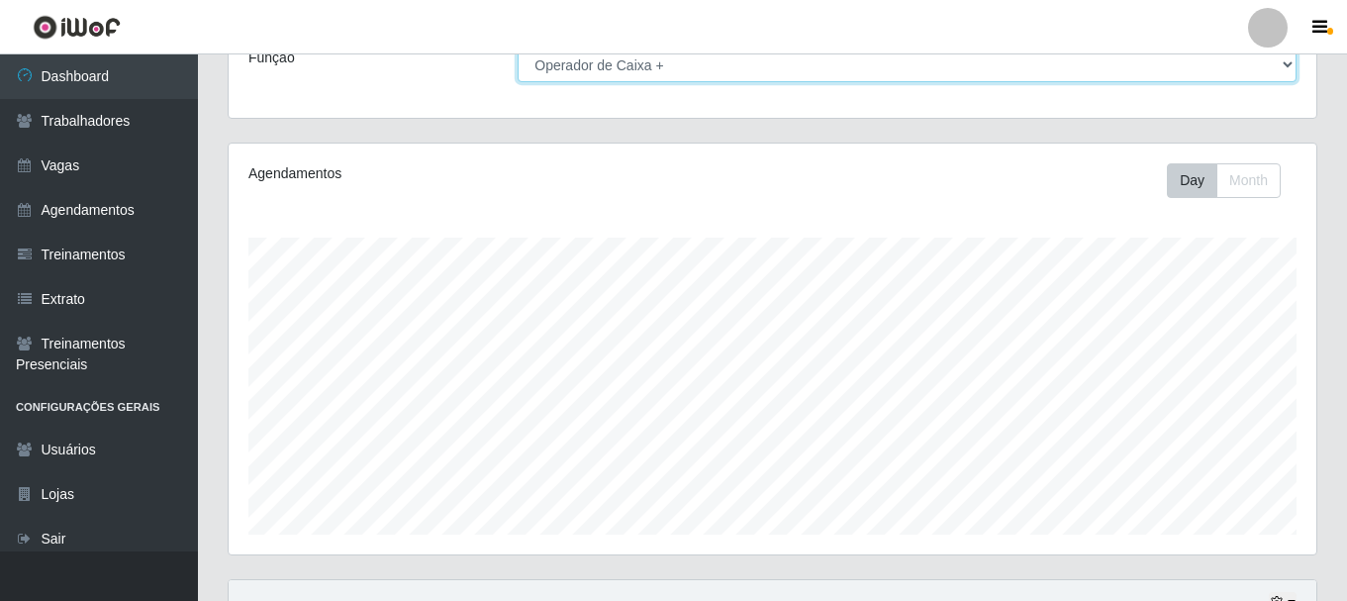
scroll to position [361, 0]
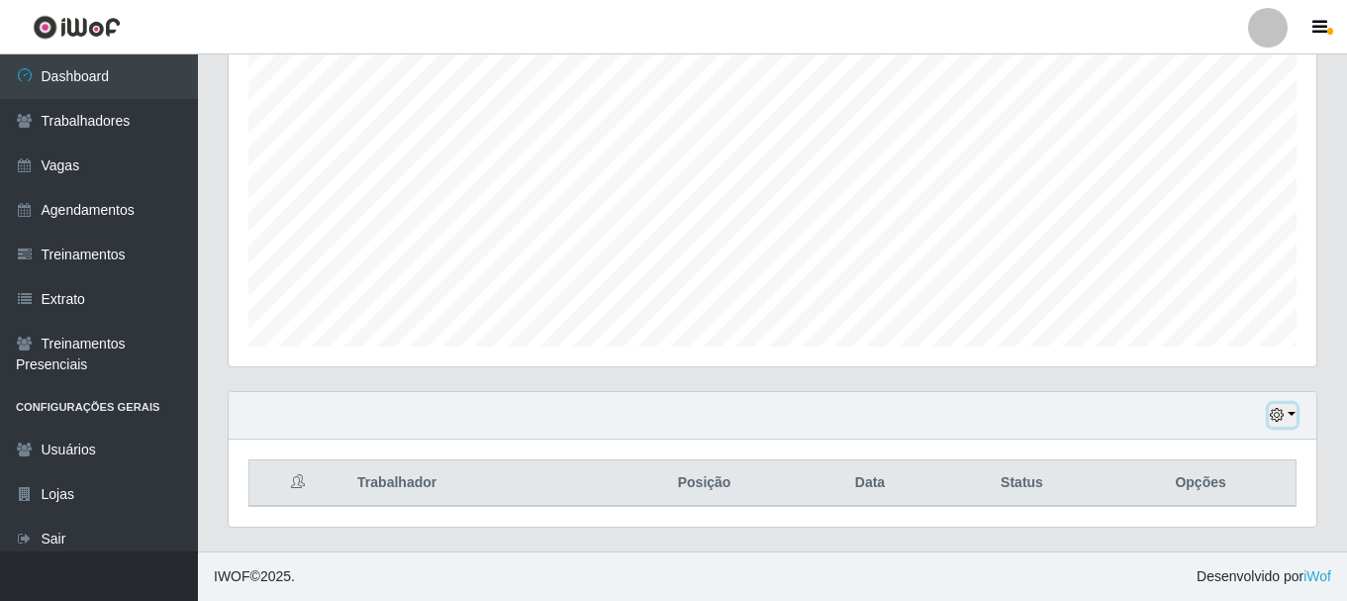
click at [1288, 412] on button "button" at bounding box center [1282, 415] width 28 height 23
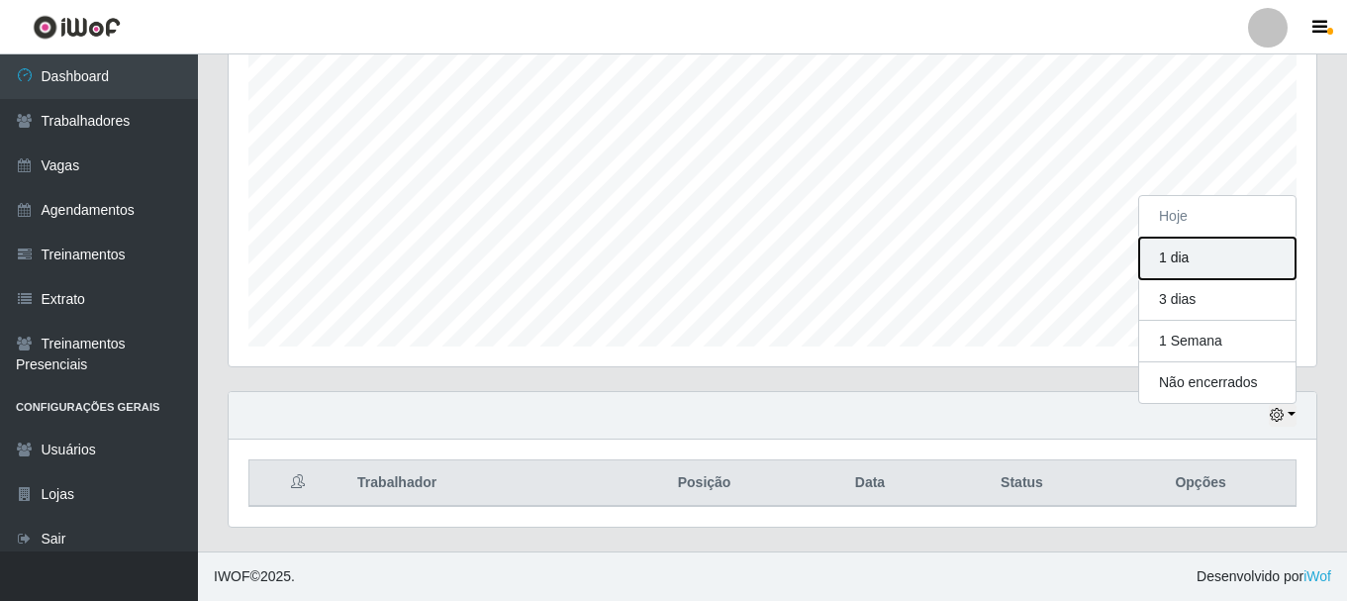
click at [1178, 256] on button "1 dia" at bounding box center [1217, 258] width 156 height 42
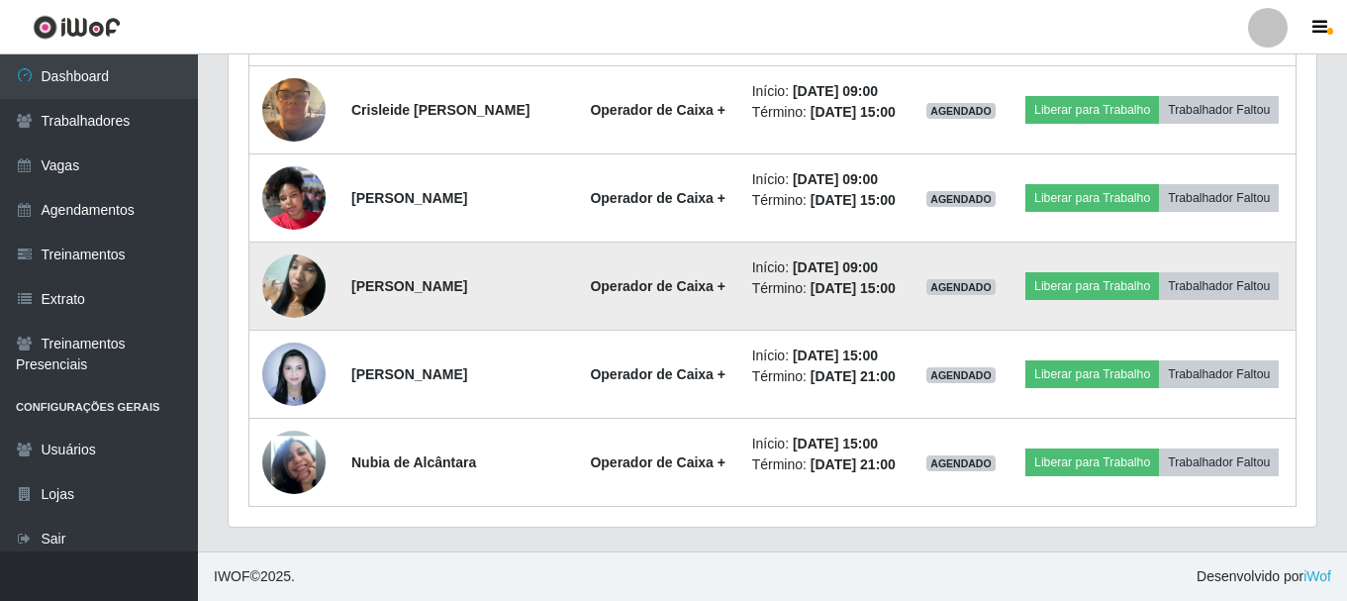
scroll to position [979, 0]
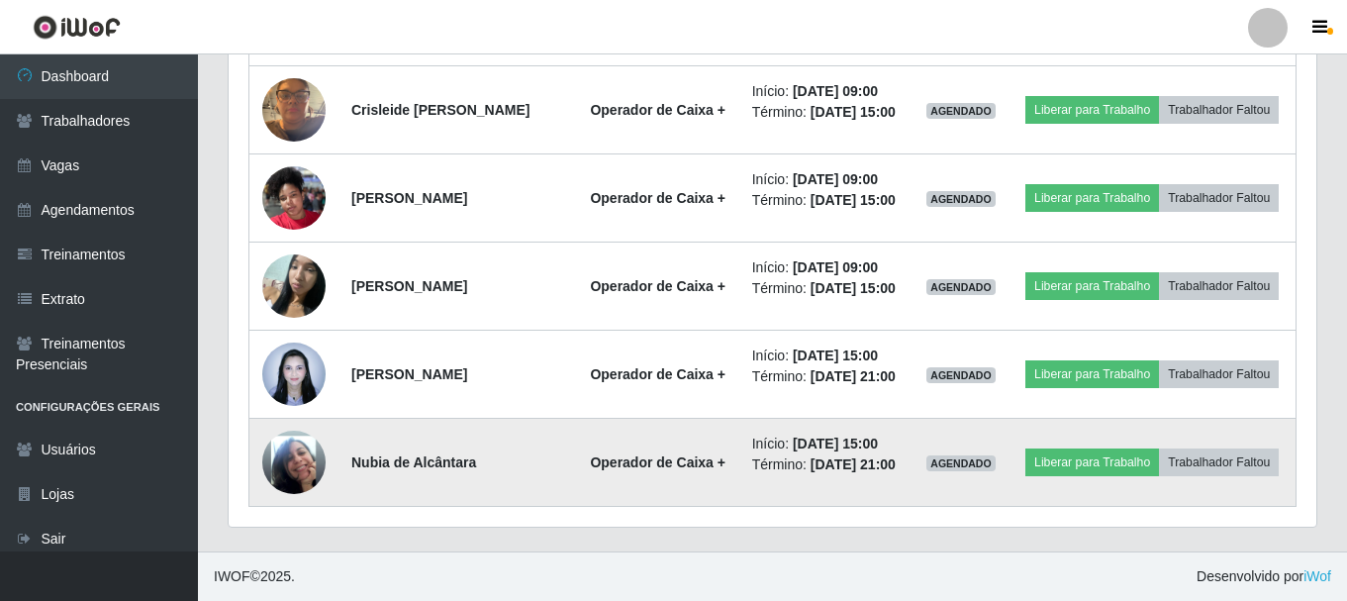
click at [301, 444] on img at bounding box center [293, 462] width 63 height 113
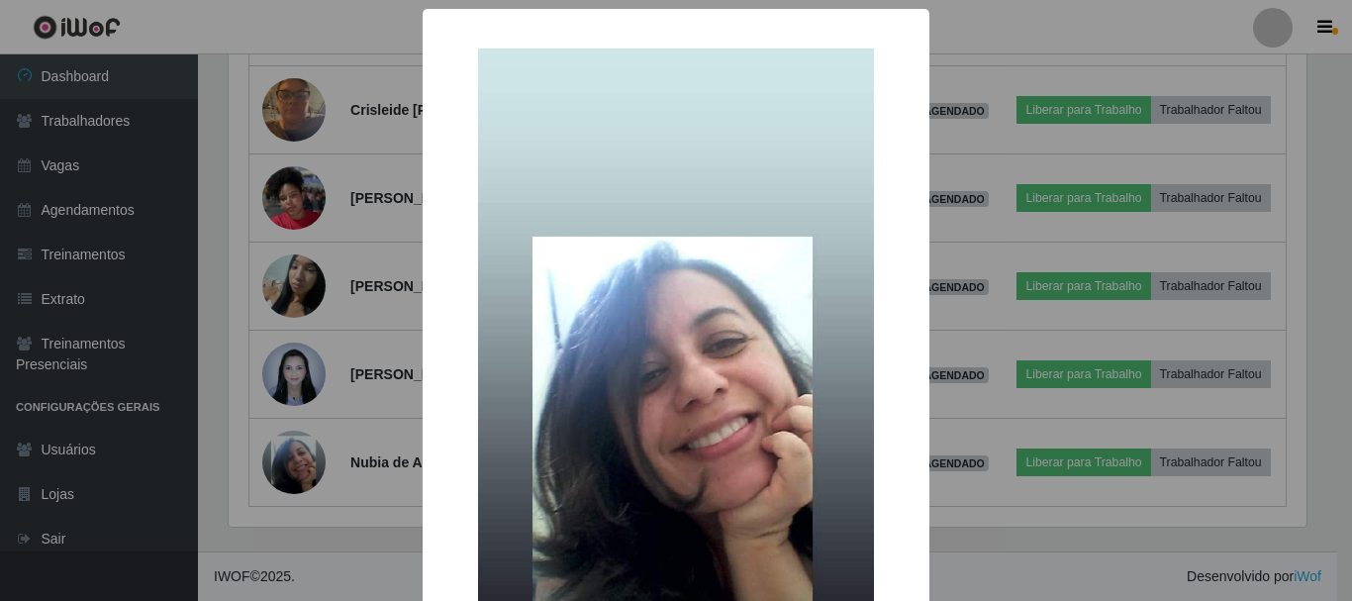
click at [383, 430] on div "× OK Cancel" at bounding box center [676, 300] width 1352 height 601
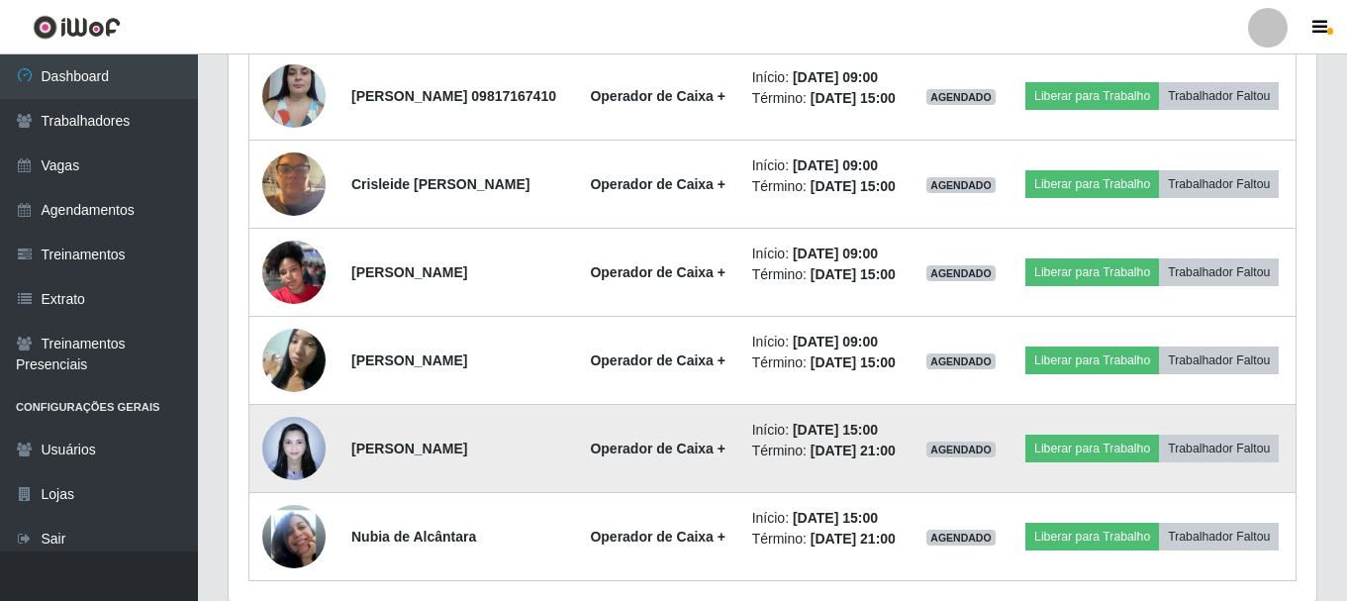
scroll to position [781, 0]
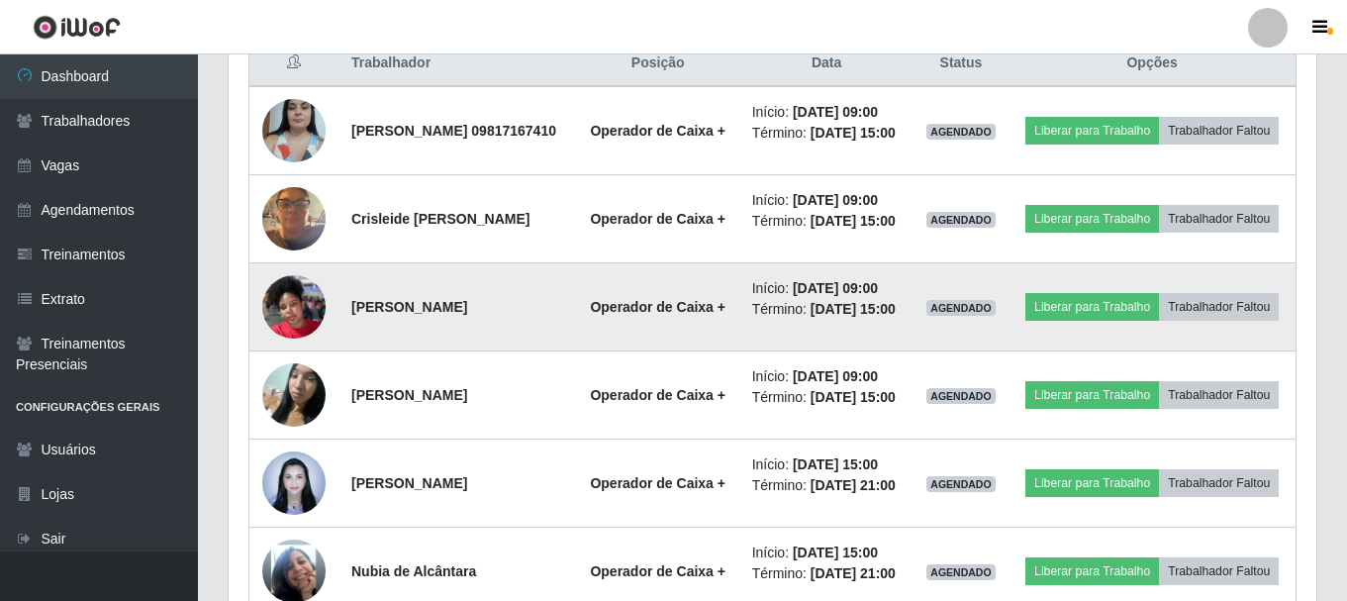
click at [296, 345] on img at bounding box center [293, 306] width 63 height 84
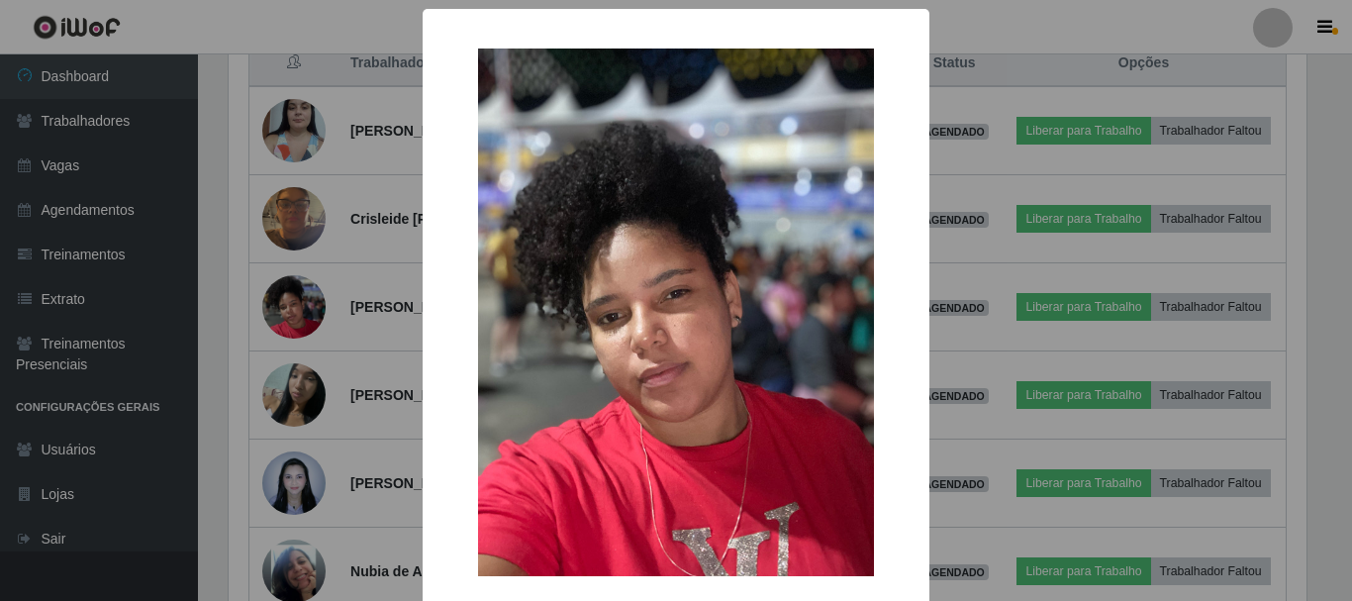
click at [335, 331] on div "× OK Cancel" at bounding box center [676, 300] width 1352 height 601
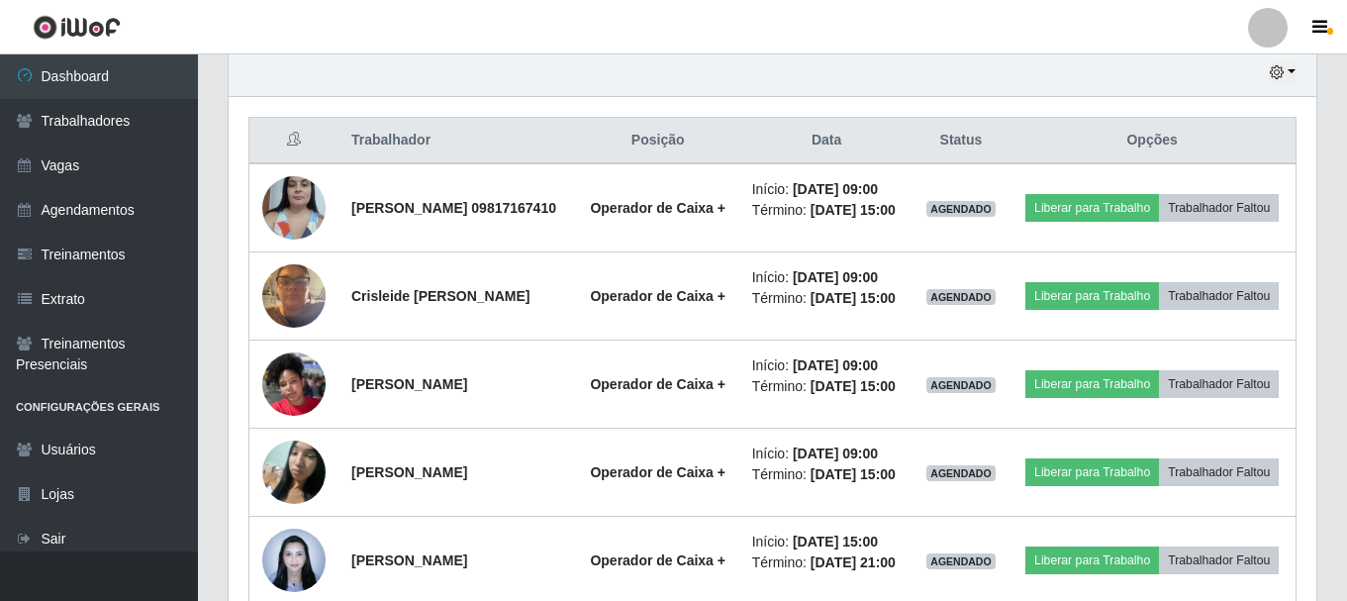
scroll to position [682, 0]
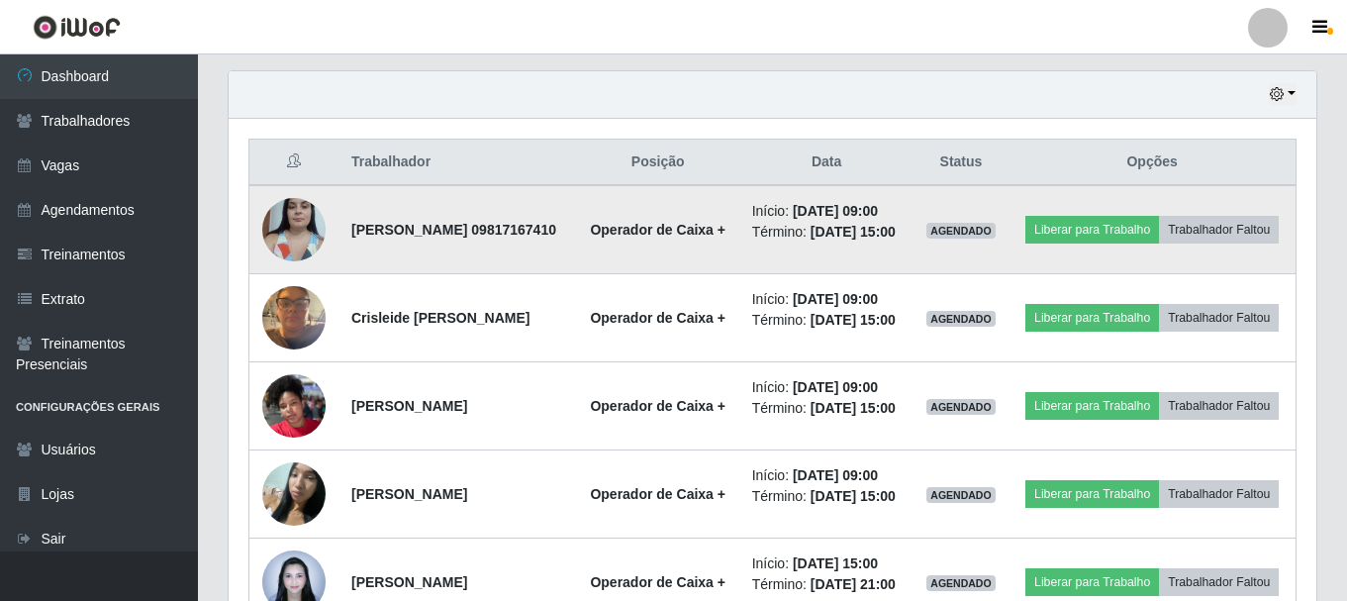
click at [297, 236] on img at bounding box center [293, 229] width 63 height 84
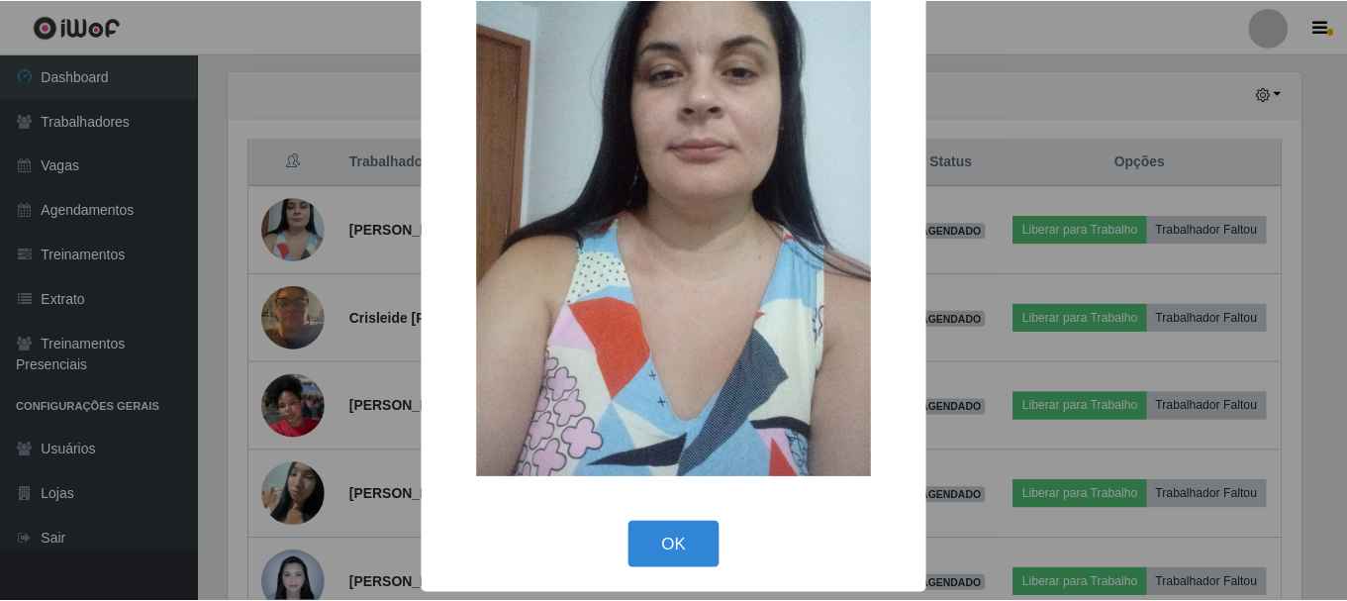
scroll to position [100, 0]
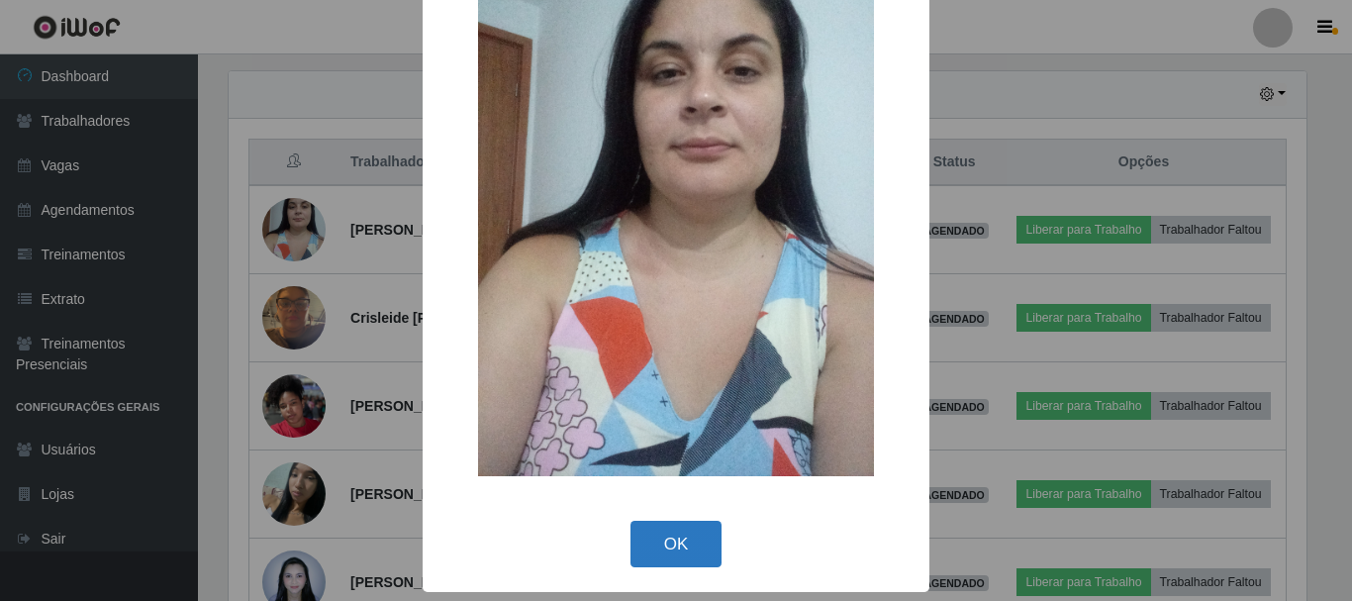
click at [666, 540] on button "OK" at bounding box center [676, 543] width 92 height 47
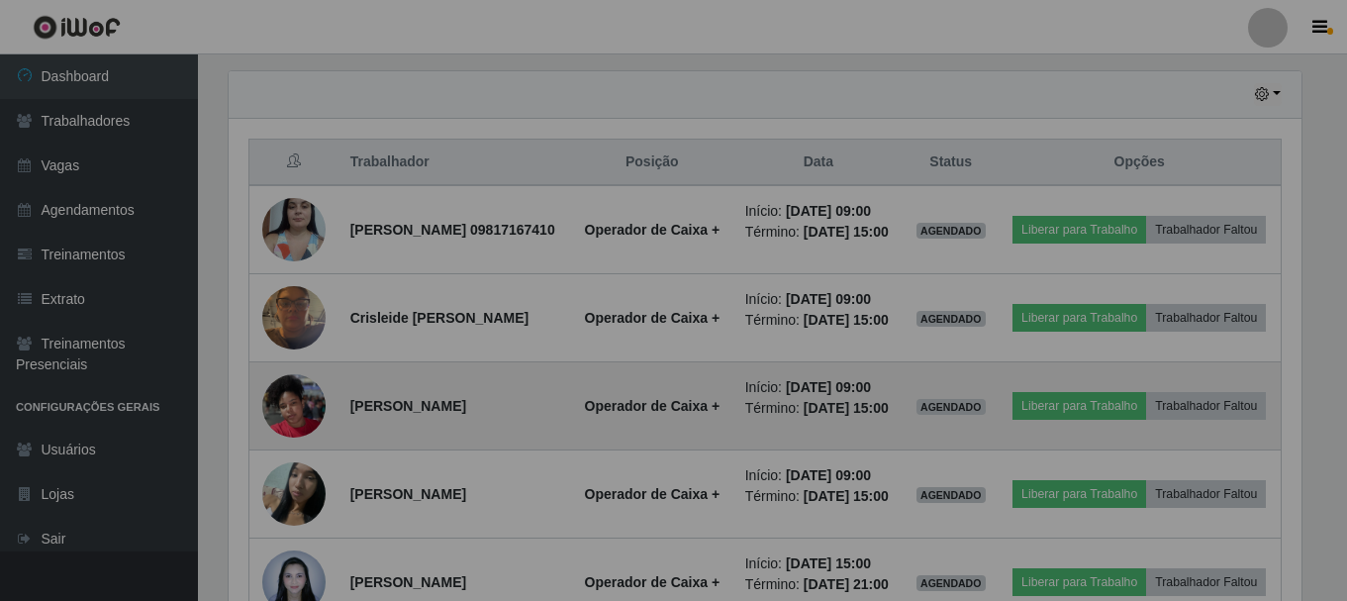
scroll to position [411, 1087]
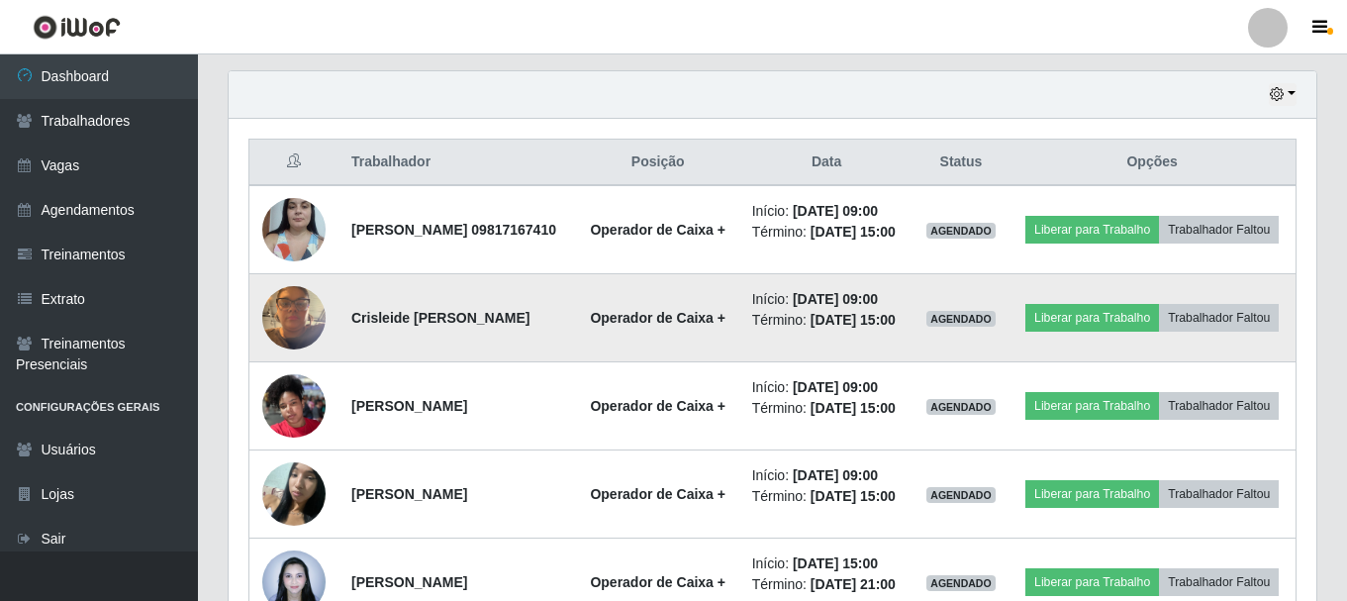
click at [288, 328] on img at bounding box center [293, 317] width 63 height 84
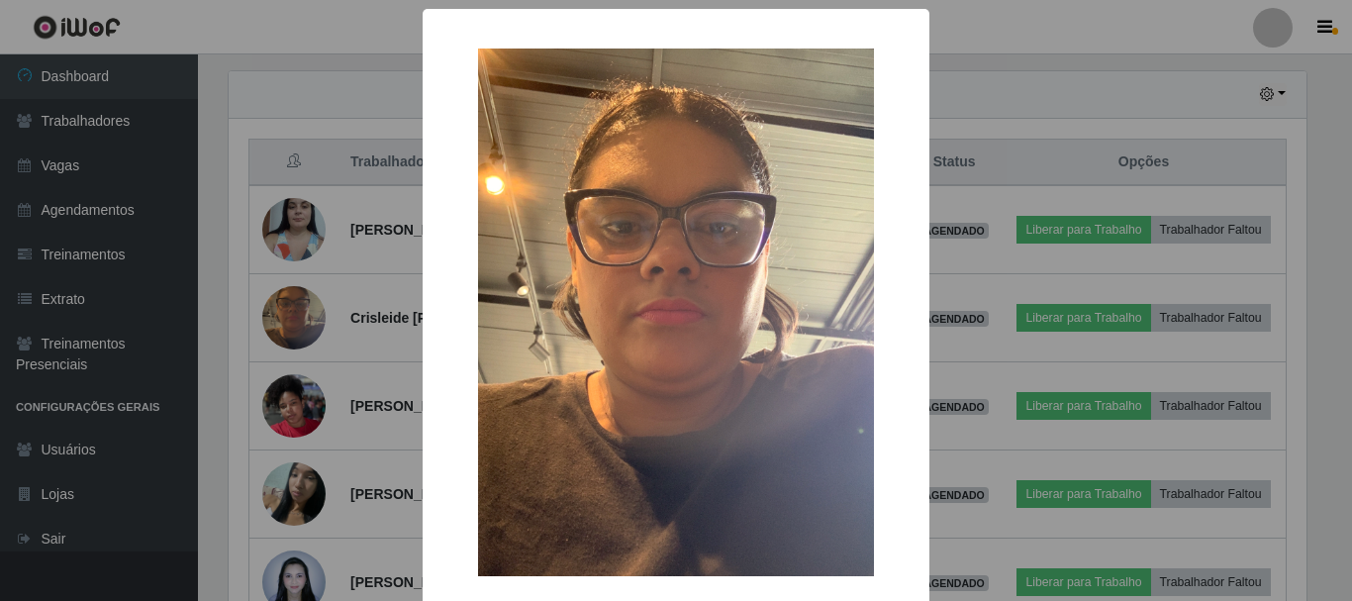
click at [368, 283] on div "× OK Cancel" at bounding box center [676, 300] width 1352 height 601
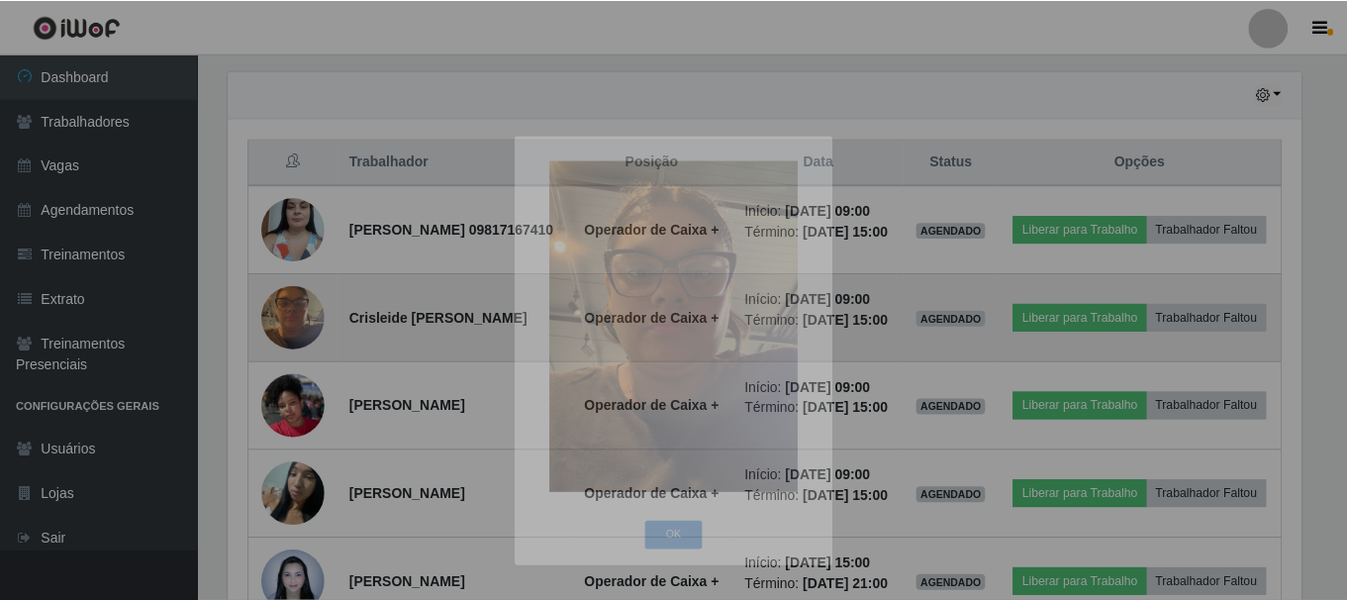
scroll to position [411, 1087]
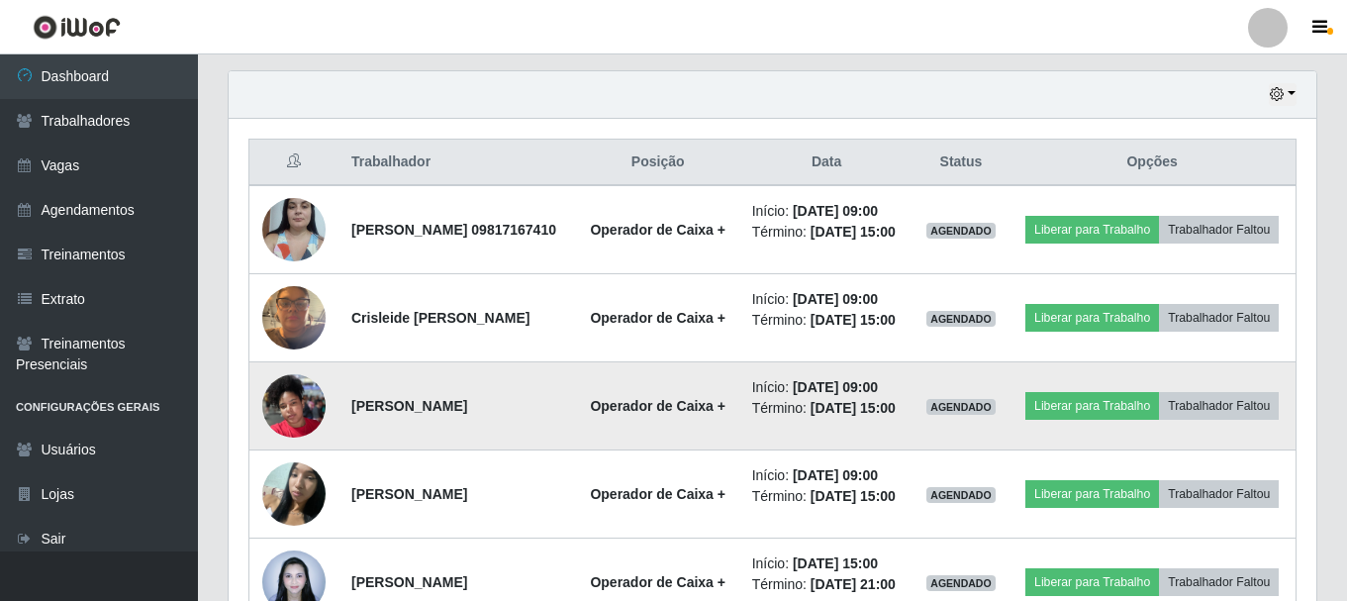
click at [292, 434] on img at bounding box center [293, 405] width 63 height 84
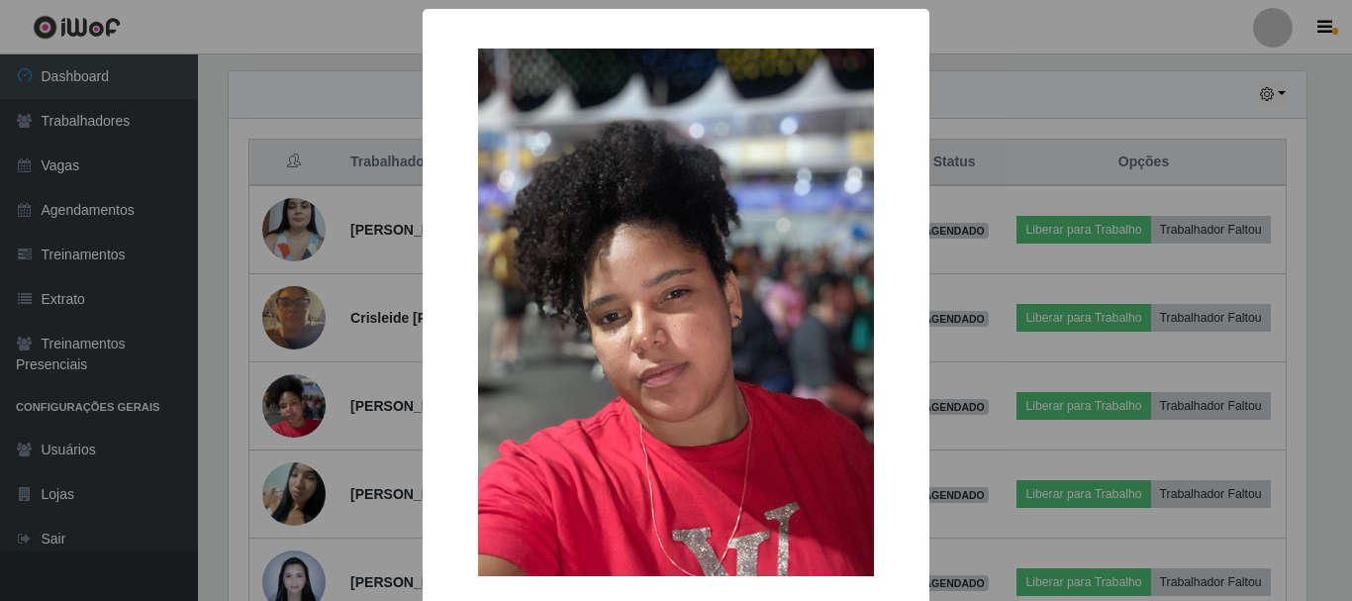
click at [325, 404] on div "× OK Cancel" at bounding box center [676, 300] width 1352 height 601
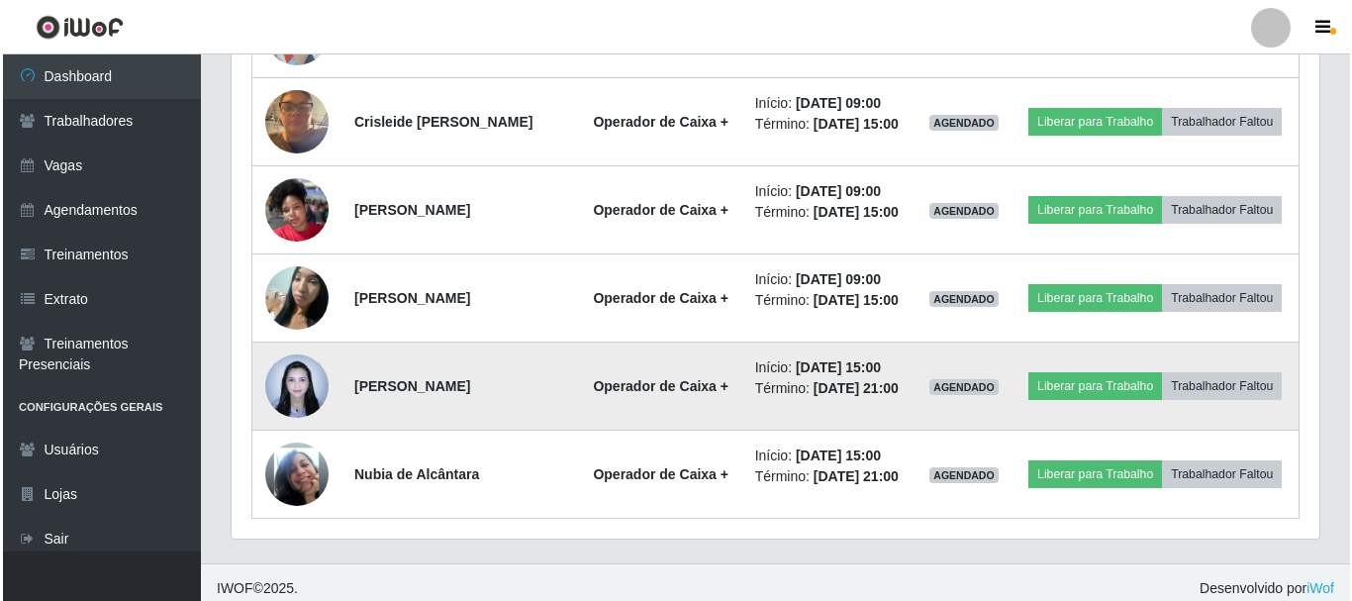
scroll to position [880, 0]
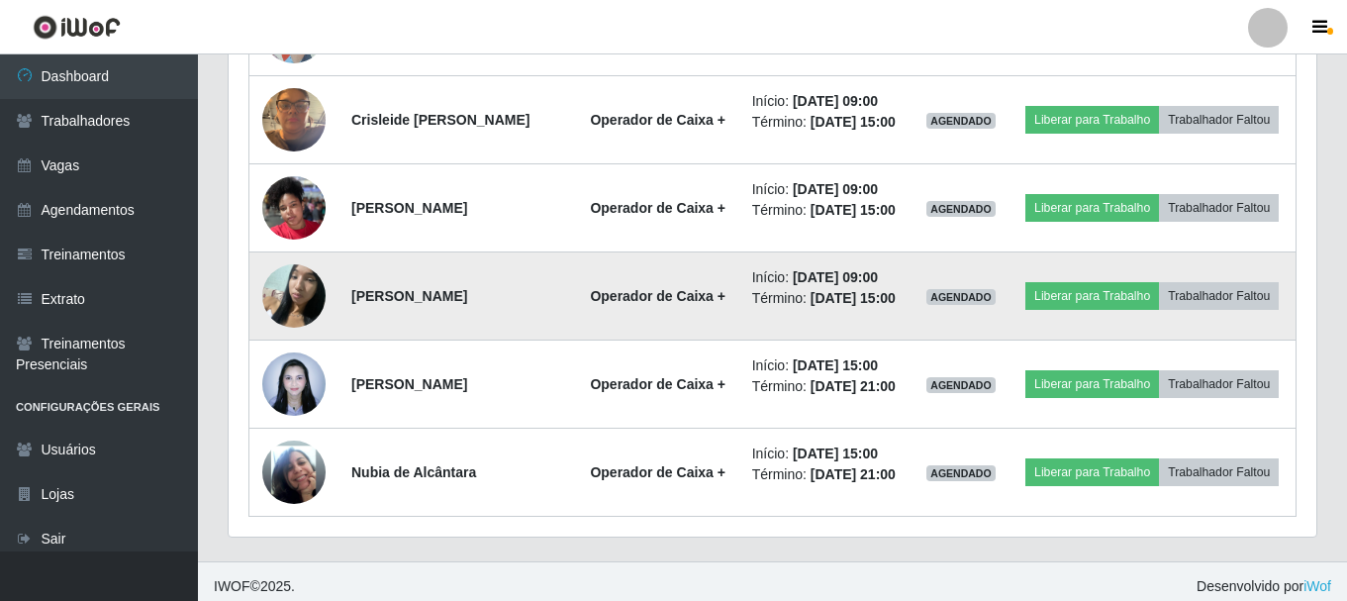
click at [291, 337] on img at bounding box center [293, 295] width 63 height 84
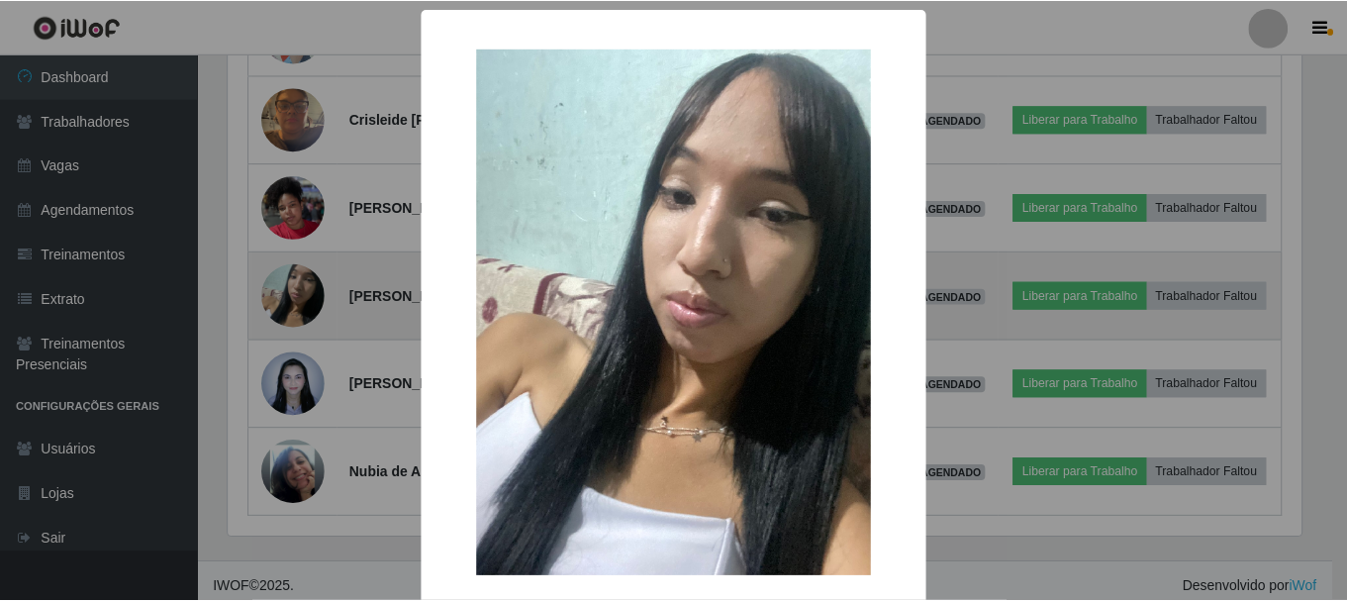
scroll to position [411, 1078]
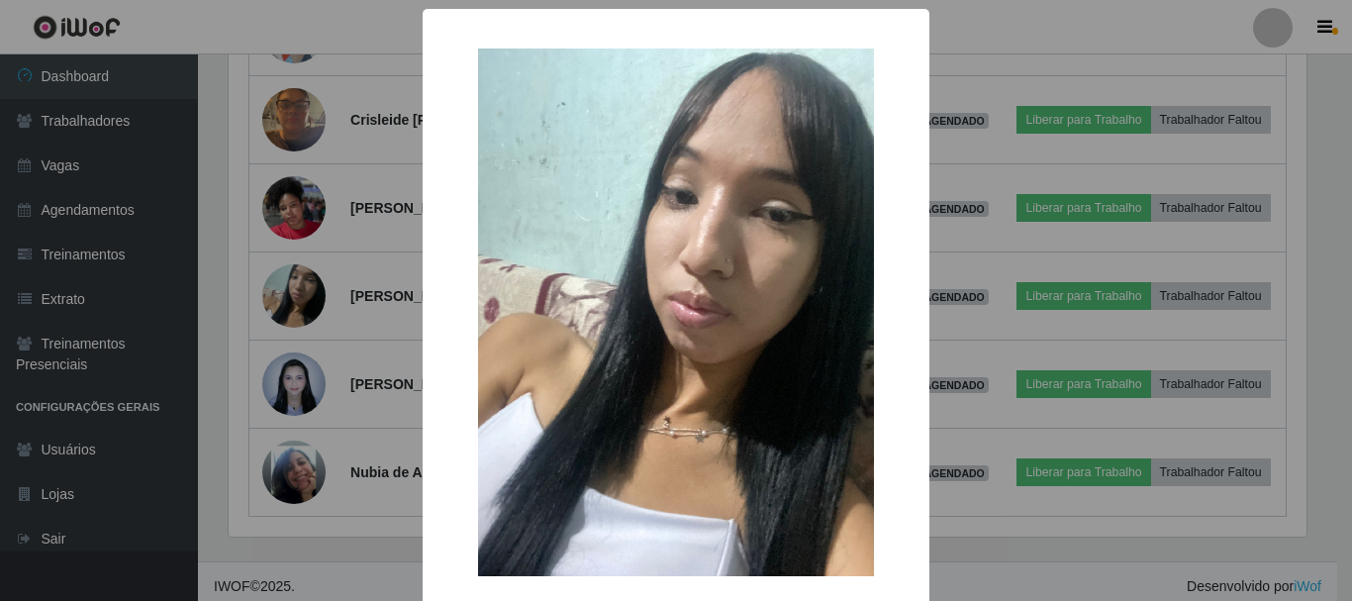
click at [292, 338] on div "× OK Cancel" at bounding box center [676, 300] width 1352 height 601
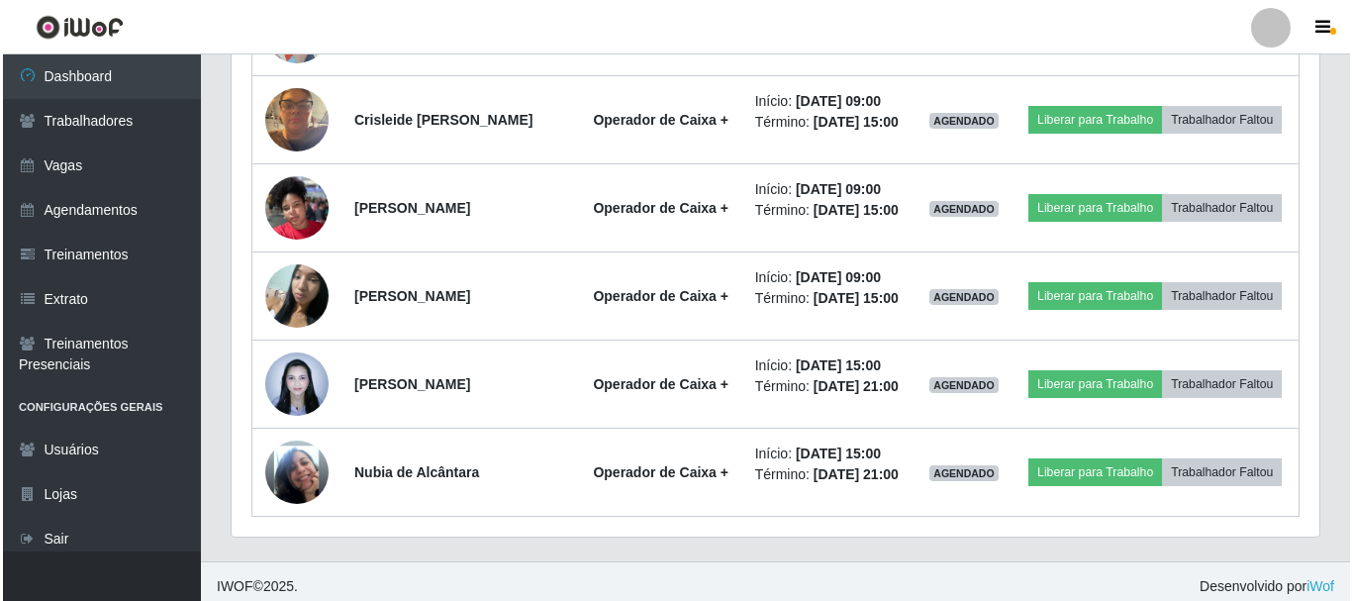
scroll to position [979, 0]
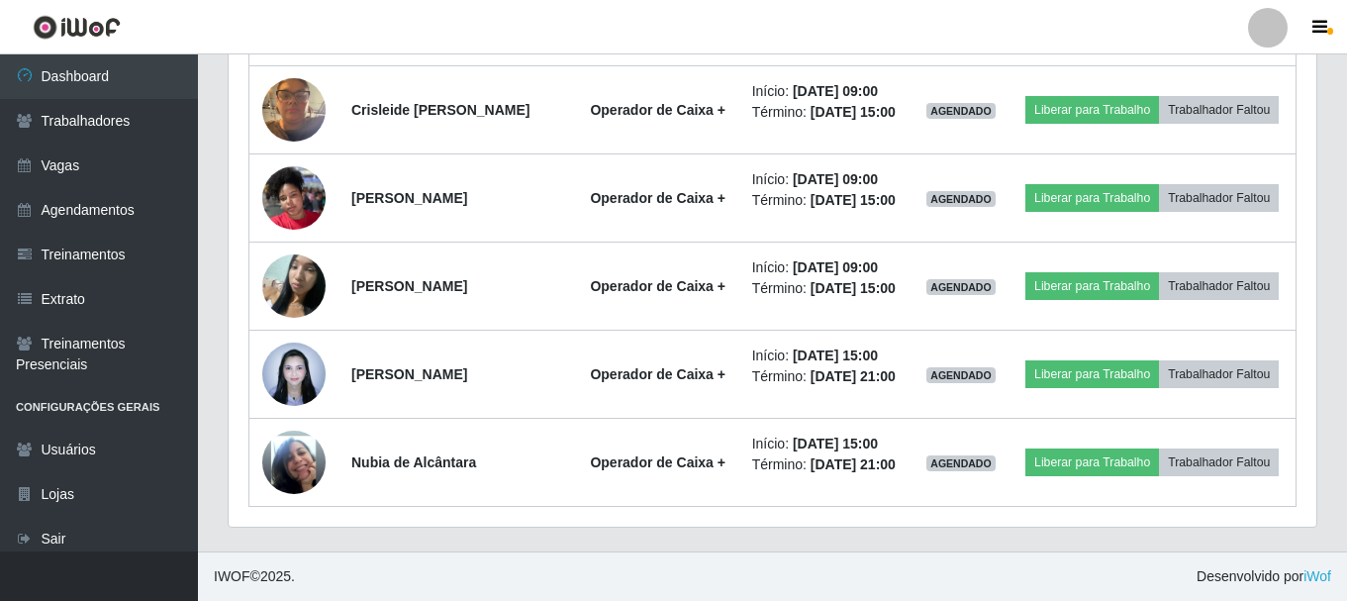
click at [292, 338] on img at bounding box center [293, 373] width 63 height 84
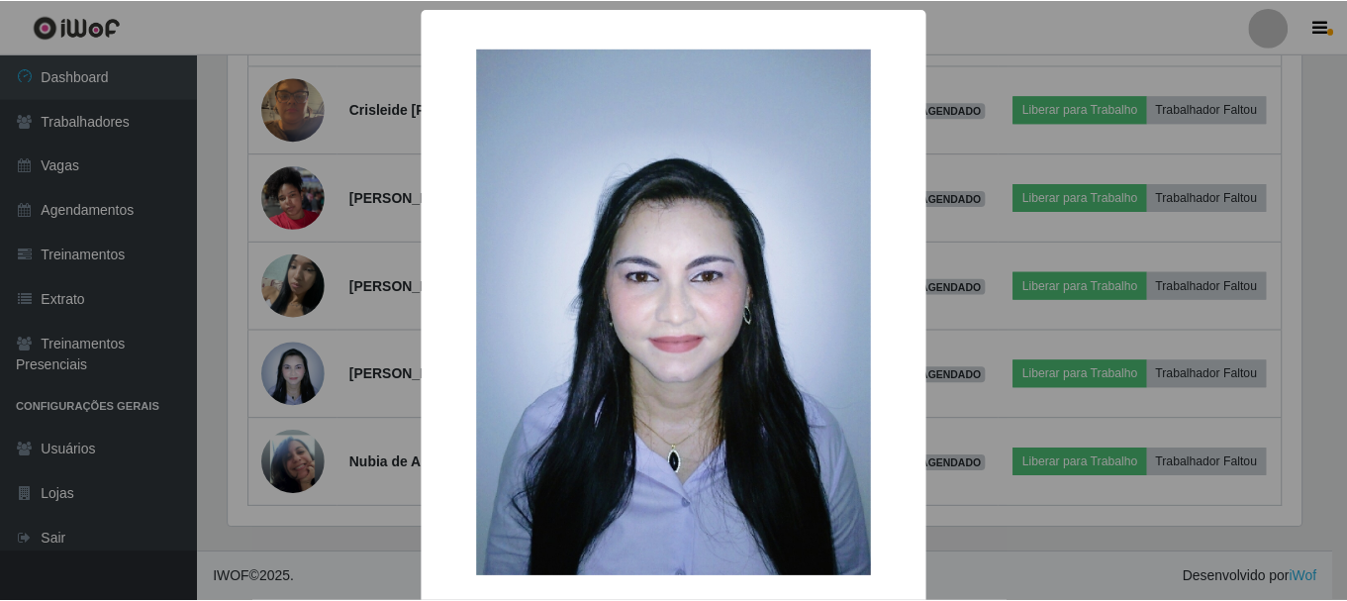
scroll to position [411, 1078]
click at [292, 338] on div "× OK Cancel" at bounding box center [676, 300] width 1352 height 601
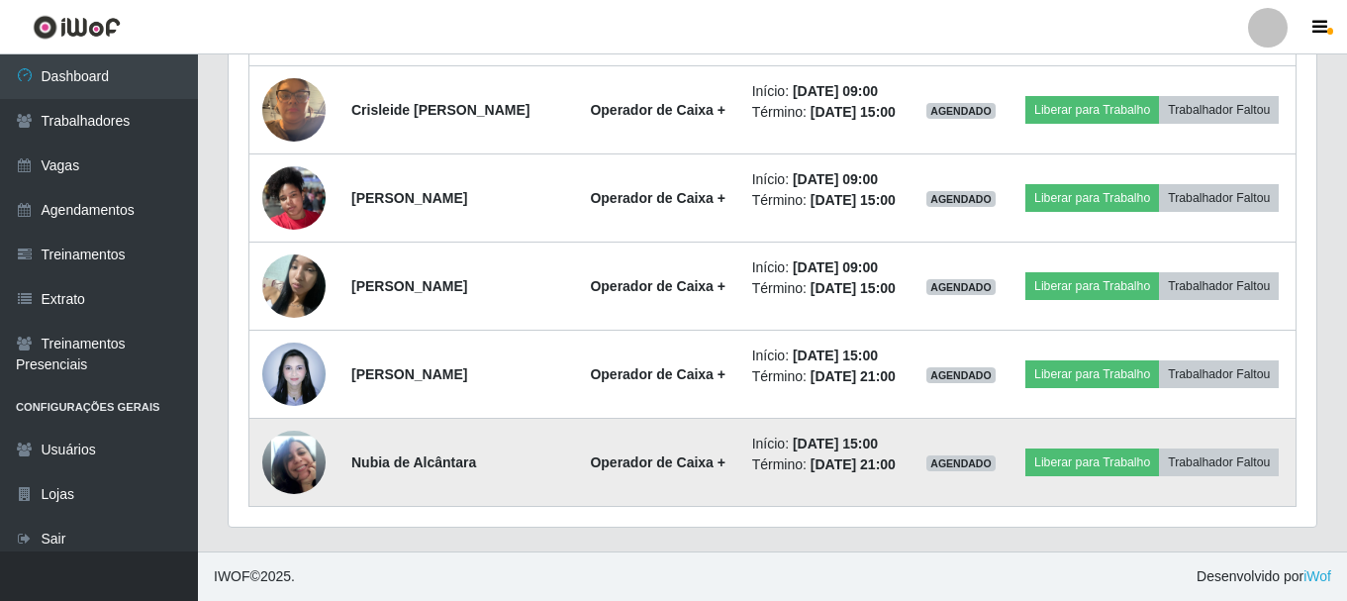
scroll to position [411, 1087]
click at [303, 469] on img at bounding box center [293, 462] width 63 height 113
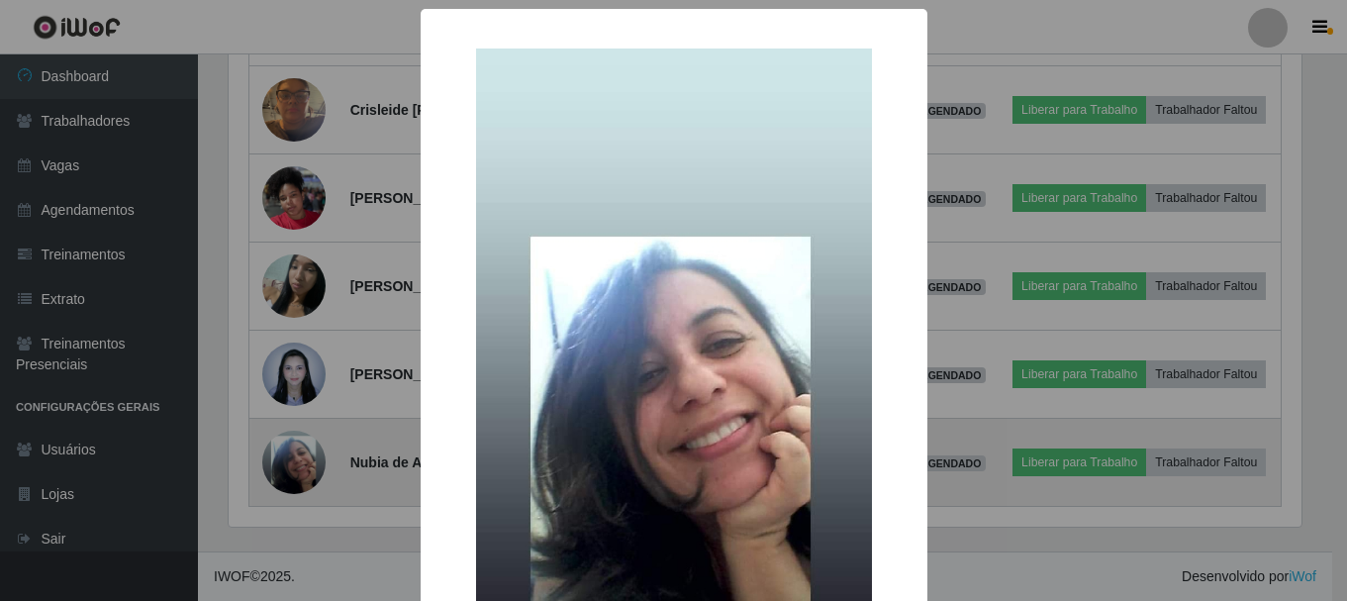
scroll to position [411, 1078]
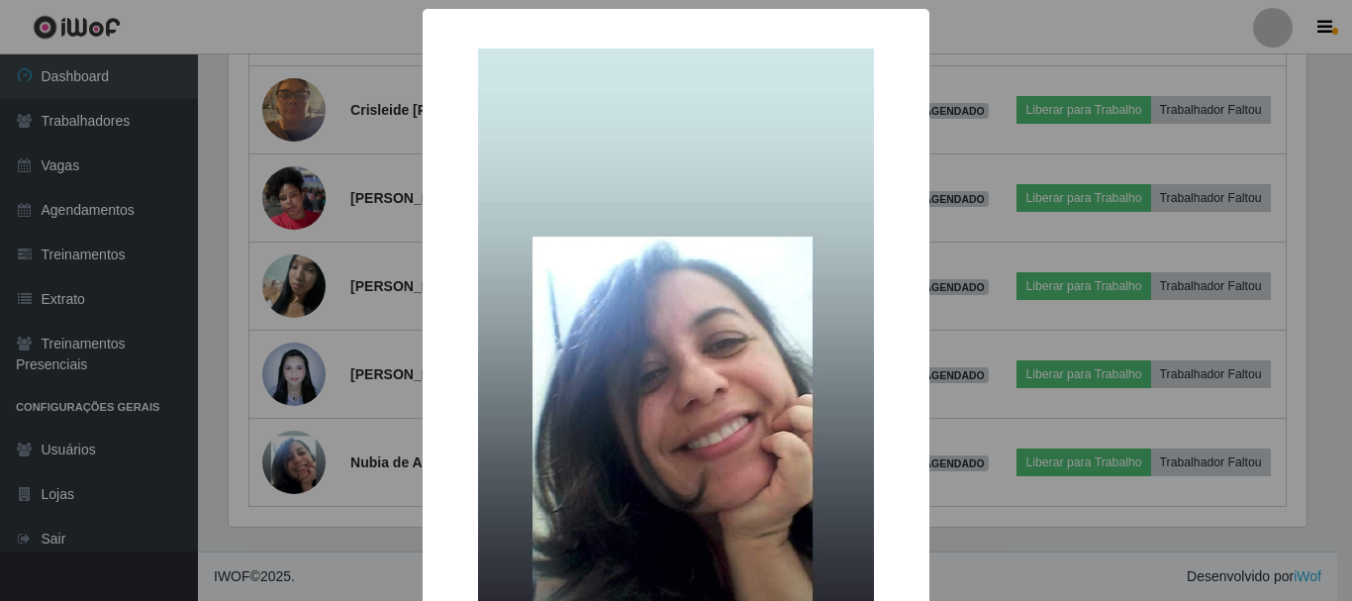
click at [985, 274] on div "× OK Cancel" at bounding box center [676, 300] width 1352 height 601
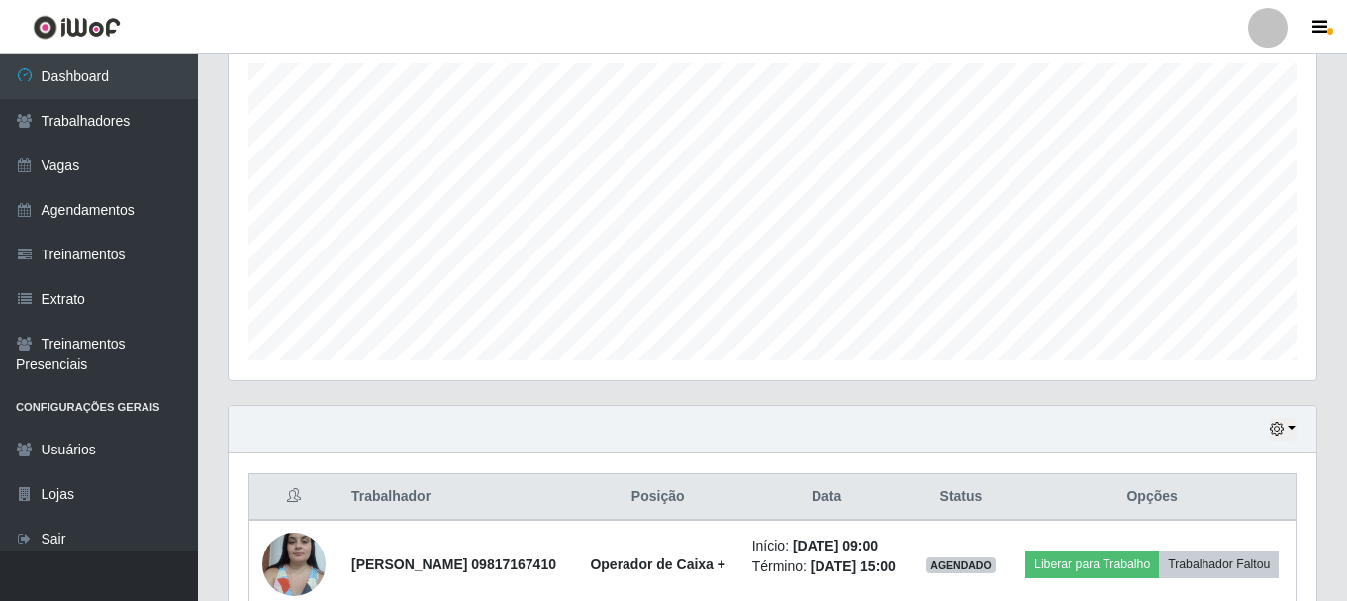
scroll to position [286, 0]
